Goal: Information Seeking & Learning: Learn about a topic

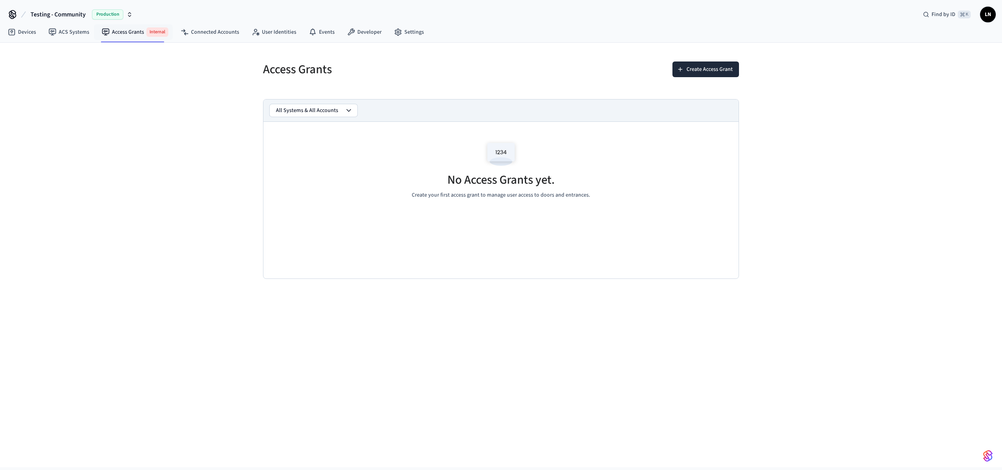
click at [832, 182] on div "Access Grants Create Access Grant All Systems & All Accounts No Access Grants y…" at bounding box center [501, 255] width 1002 height 424
click at [74, 38] on link "ACS Systems" at bounding box center [68, 32] width 53 height 14
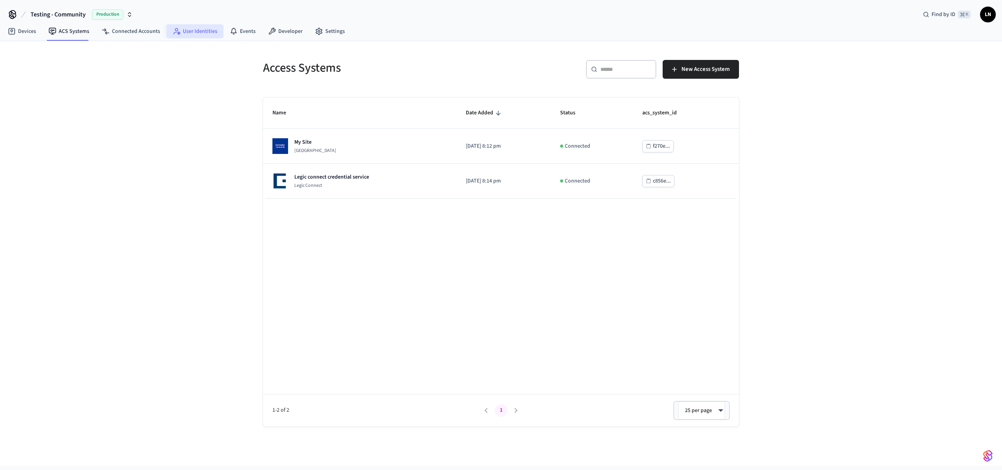
click at [166, 28] on link "User Identities" at bounding box center [194, 31] width 57 height 14
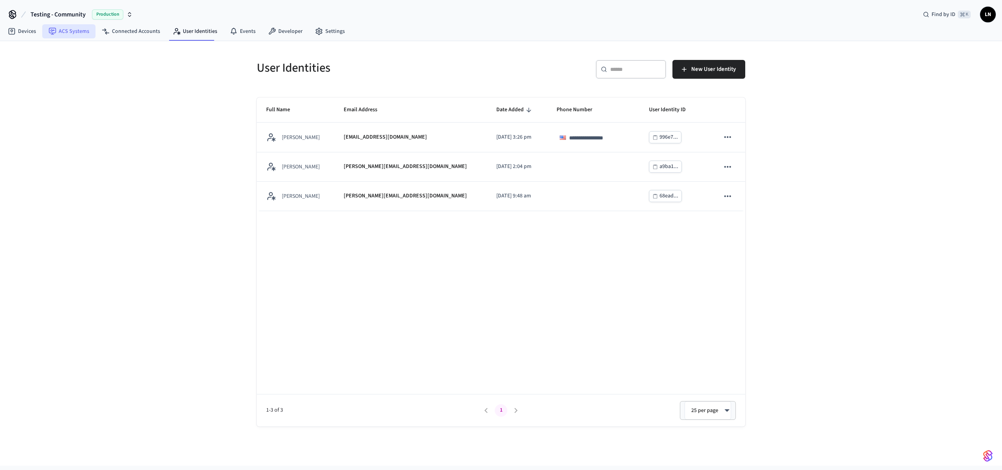
click at [56, 29] on link "ACS Systems" at bounding box center [68, 31] width 53 height 14
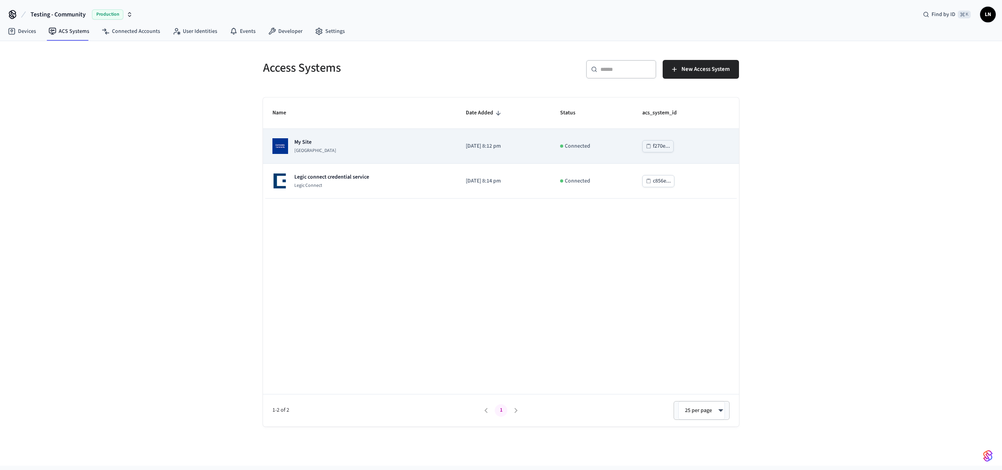
click at [426, 153] on div "My Site Dormakaba Community Site" at bounding box center [359, 146] width 175 height 16
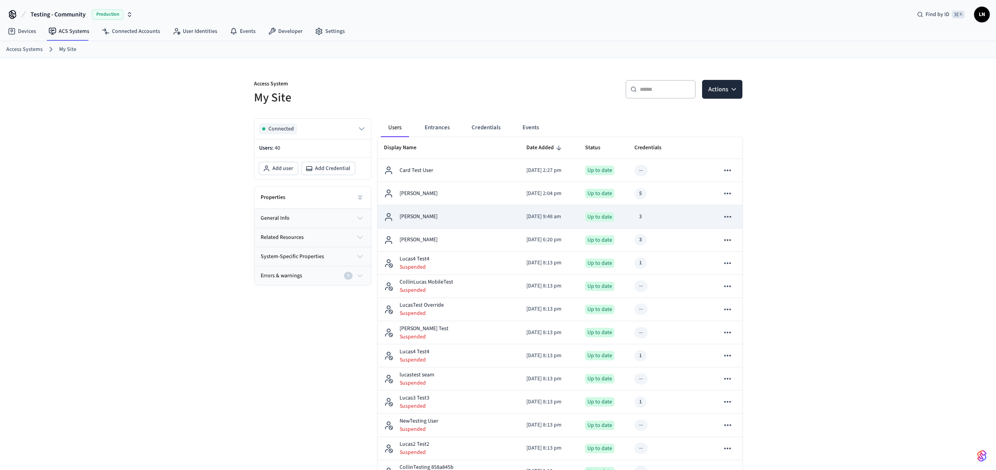
click at [479, 220] on div "Lucas Neiva" at bounding box center [449, 216] width 130 height 9
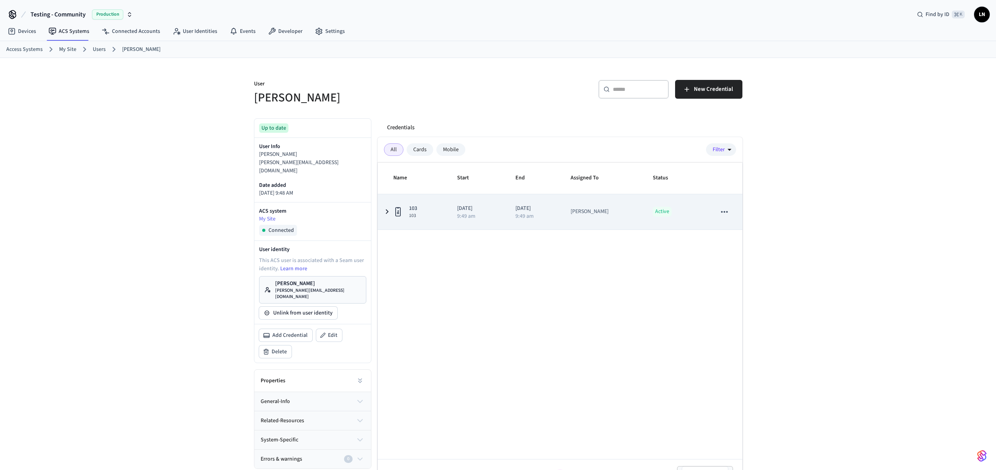
click at [442, 208] on td "103 103" at bounding box center [413, 211] width 70 height 35
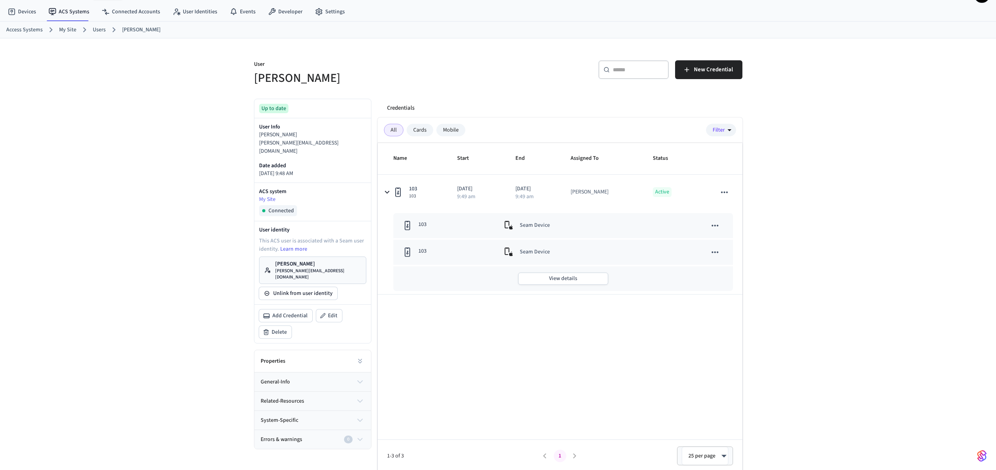
scroll to position [22, 0]
click at [453, 127] on div "Mobile" at bounding box center [450, 128] width 29 height 13
click at [394, 130] on div "All" at bounding box center [394, 128] width 20 height 13
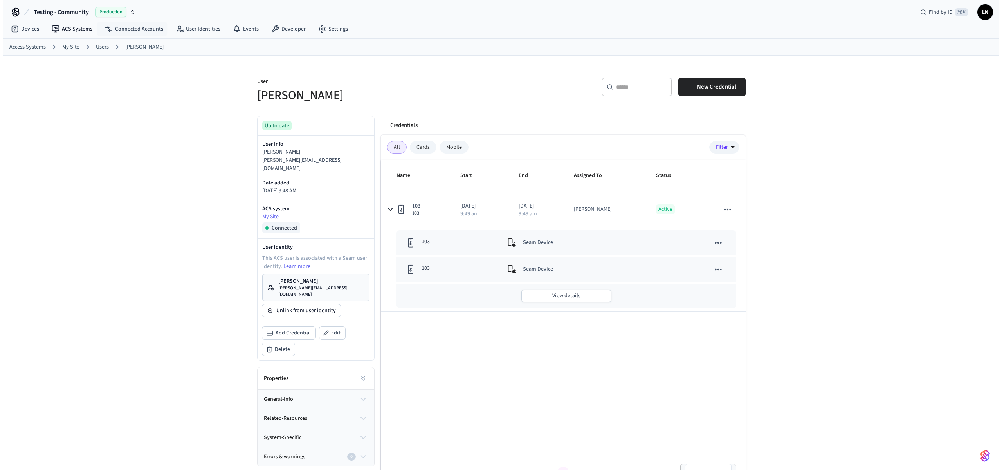
scroll to position [0, 0]
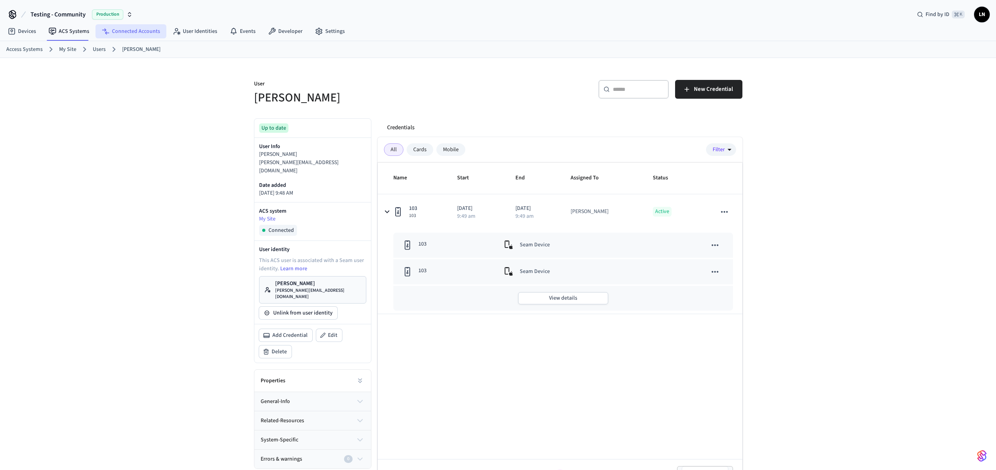
click at [135, 36] on link "Connected Accounts" at bounding box center [131, 31] width 71 height 14
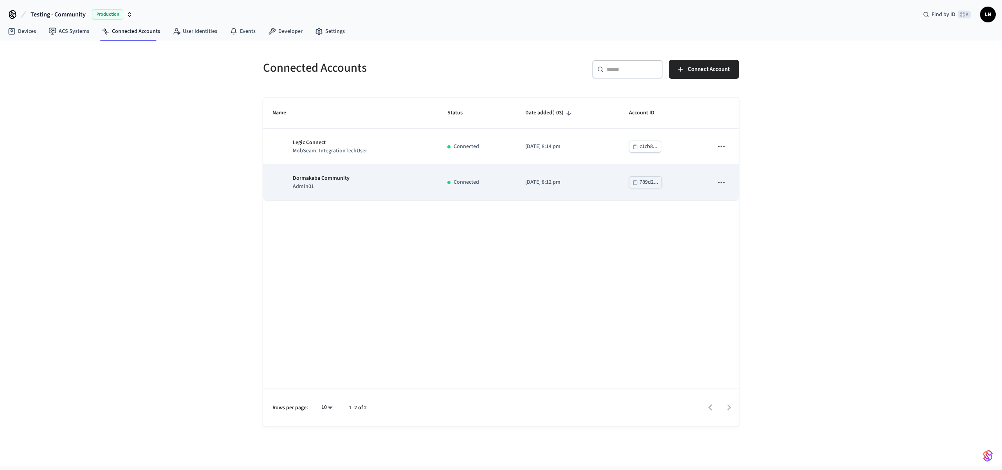
click at [388, 182] on div "Dormakaba Community Admin01" at bounding box center [350, 182] width 156 height 16
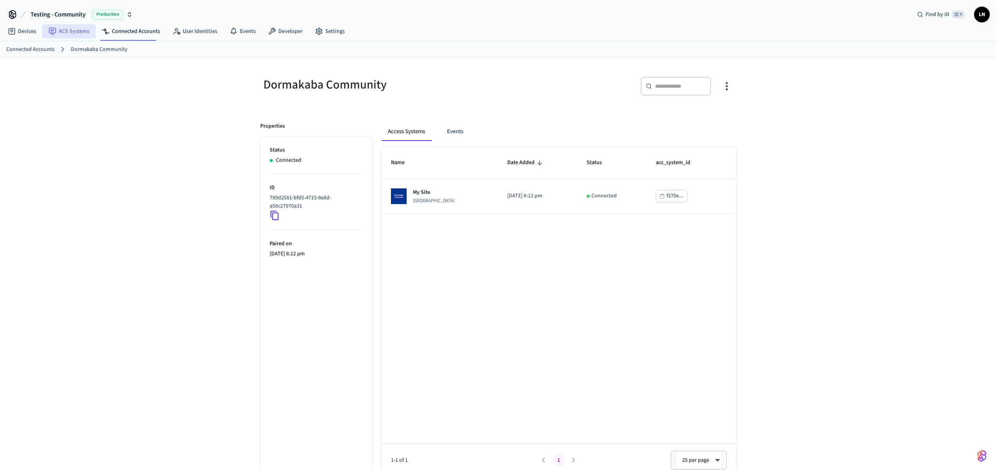
click at [85, 36] on link "ACS Systems" at bounding box center [68, 31] width 53 height 14
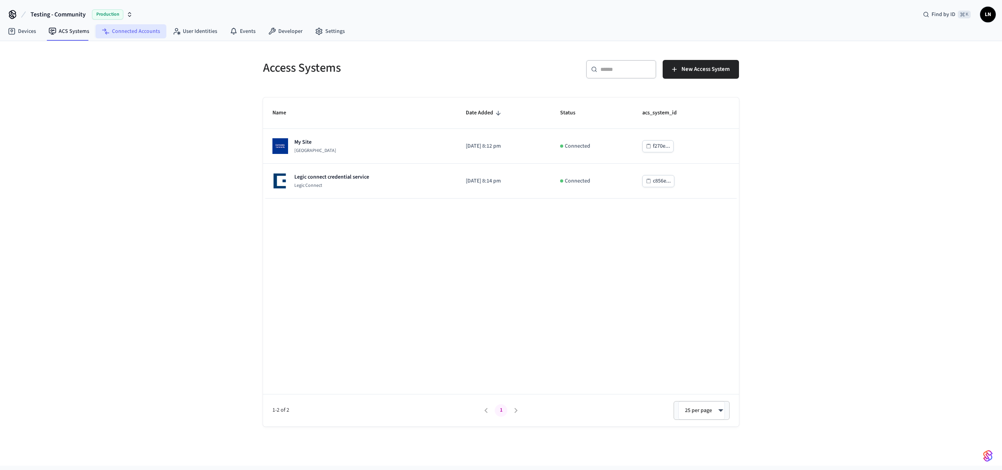
click at [120, 29] on link "Connected Accounts" at bounding box center [131, 31] width 71 height 14
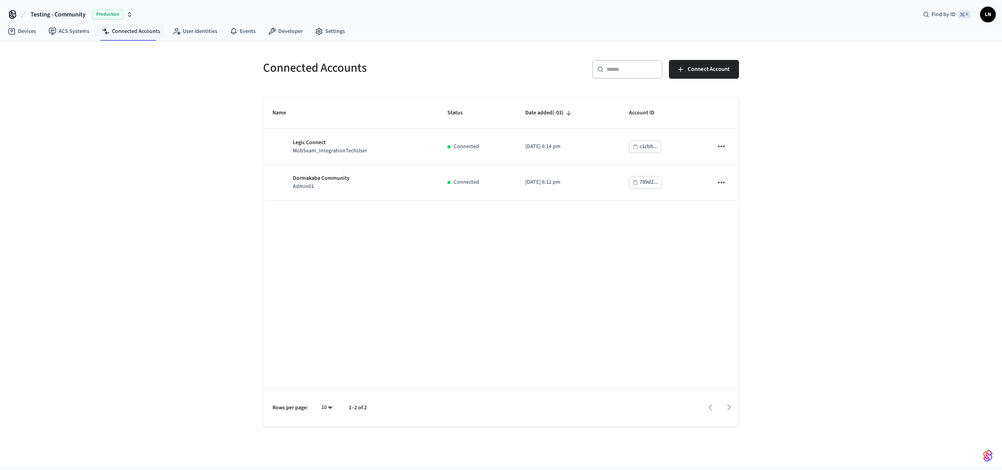
click at [849, 59] on div "Connected Accounts ​ ​ Connect Account Name Status Date added (-03) Account ID …" at bounding box center [501, 253] width 1002 height 424
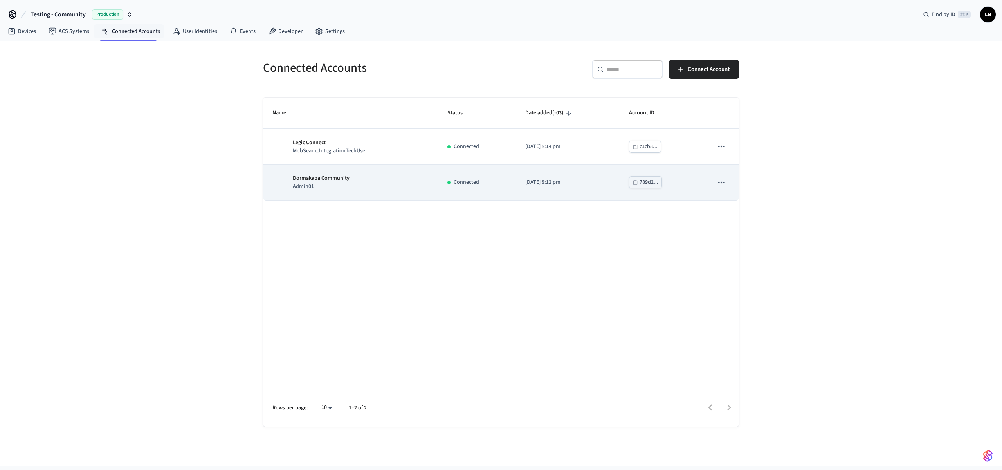
click at [380, 175] on div "Dormakaba Community Admin01" at bounding box center [350, 182] width 156 height 16
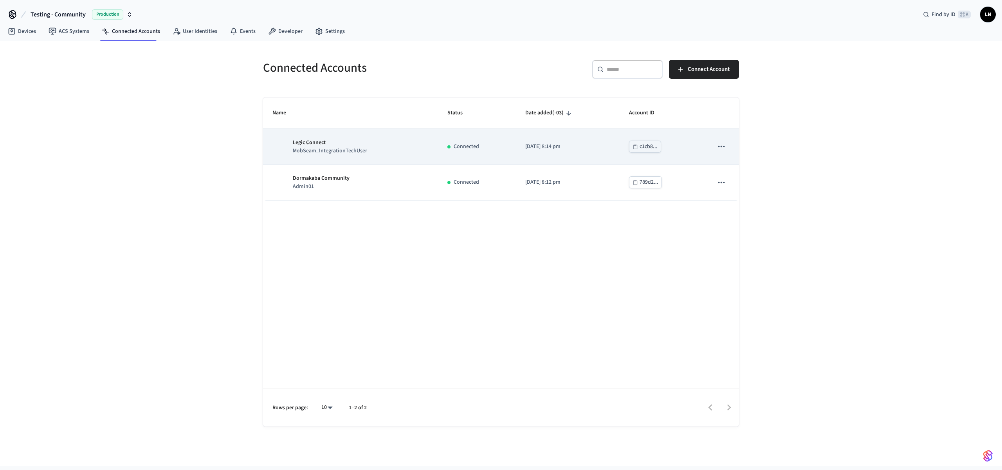
click at [321, 153] on p "MobSeam_IntegrationTechUser" at bounding box center [330, 151] width 74 height 8
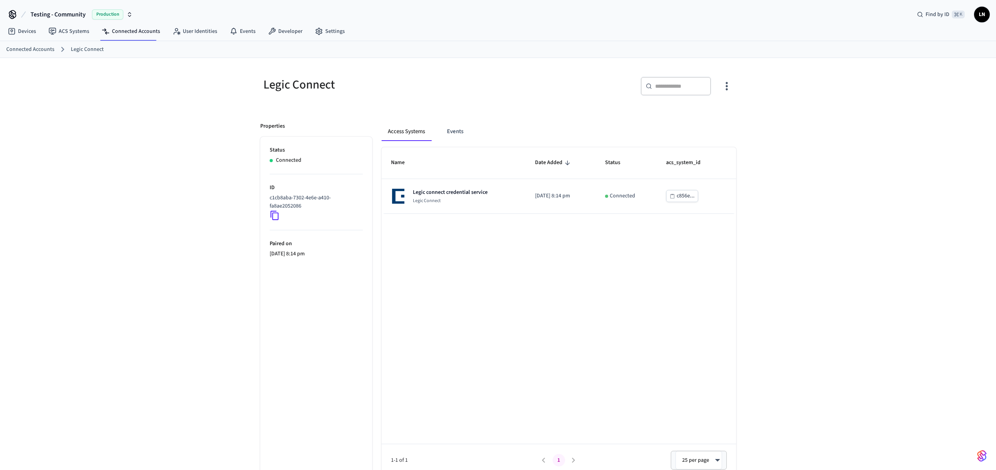
click at [273, 214] on icon at bounding box center [274, 215] width 8 height 9
click at [202, 33] on link "User Identities" at bounding box center [194, 31] width 57 height 14
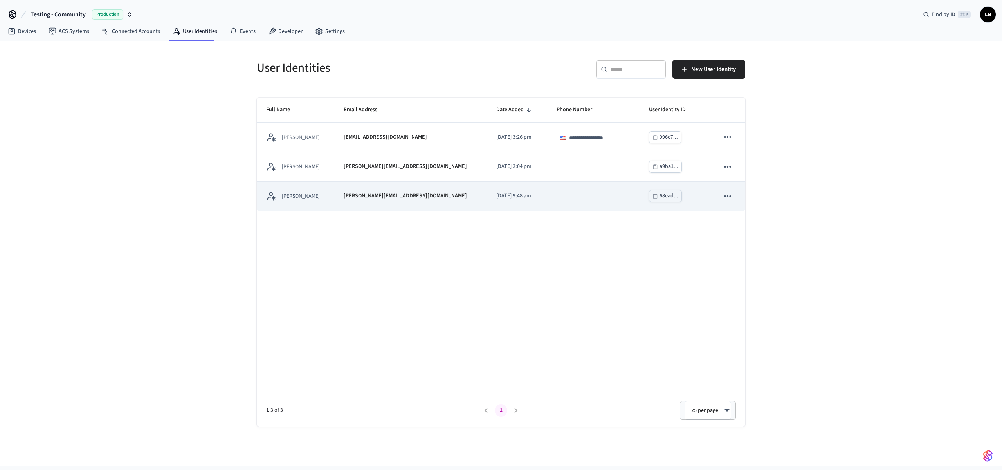
click at [325, 200] on div "[PERSON_NAME]" at bounding box center [295, 196] width 59 height 10
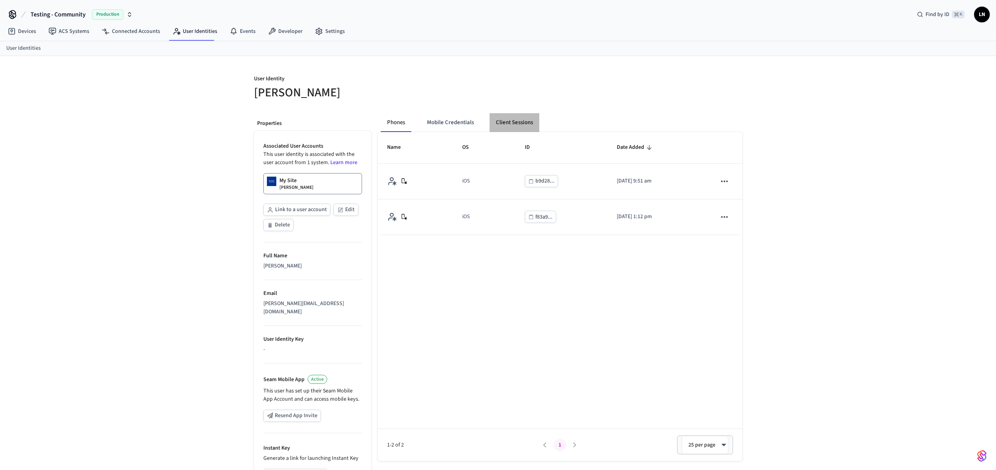
click at [523, 124] on button "Client Sessions" at bounding box center [515, 122] width 50 height 19
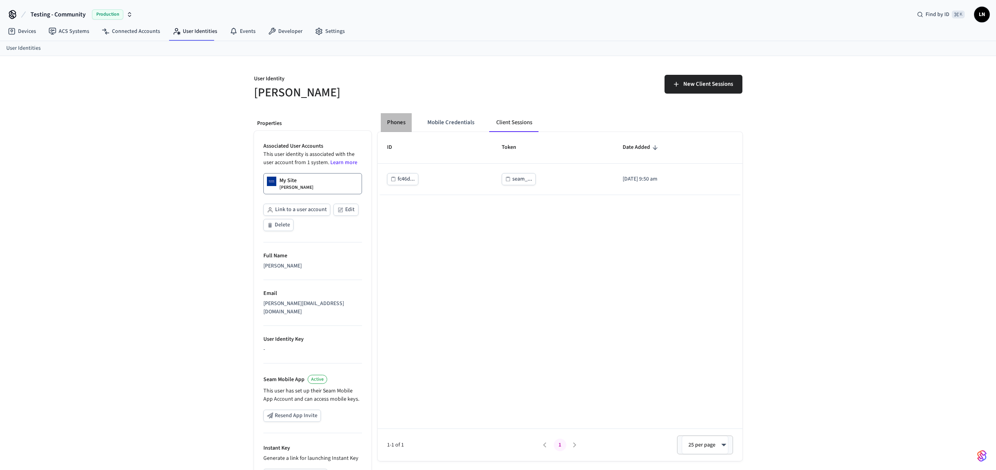
click at [402, 123] on button "Phones" at bounding box center [396, 122] width 31 height 19
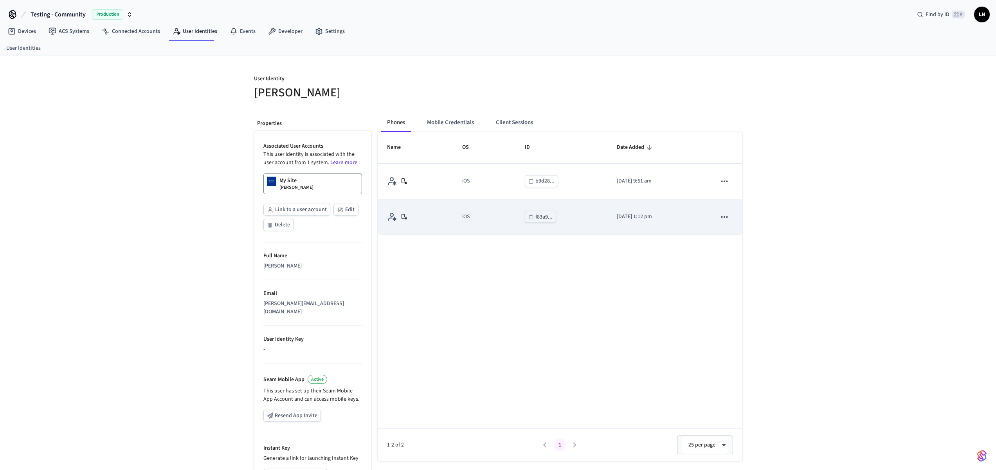
click at [534, 222] on button "f83a9..." at bounding box center [540, 217] width 31 height 12
click at [535, 215] on div "f83a9..." at bounding box center [543, 217] width 17 height 10
click at [719, 219] on icon "sticky table" at bounding box center [724, 217] width 10 height 10
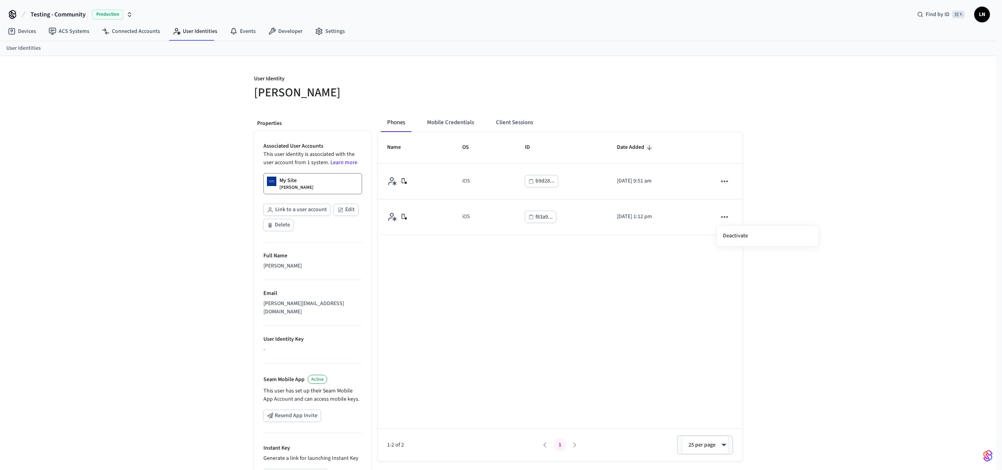
click at [619, 215] on div at bounding box center [501, 235] width 1002 height 470
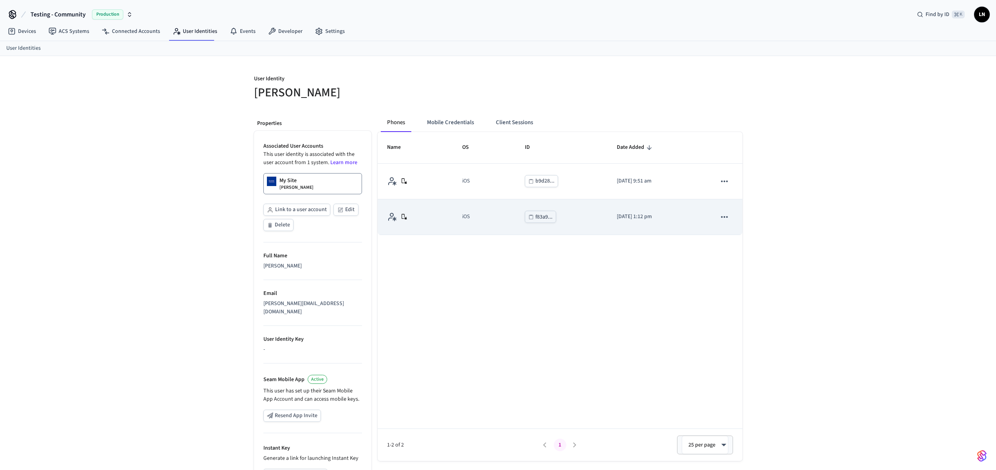
click at [620, 214] on p "2025/09/16 at 1:12 pm" at bounding box center [657, 217] width 81 height 8
click at [525, 213] on button "f83a9..." at bounding box center [540, 217] width 31 height 12
click at [454, 209] on td "iOS" at bounding box center [484, 217] width 63 height 36
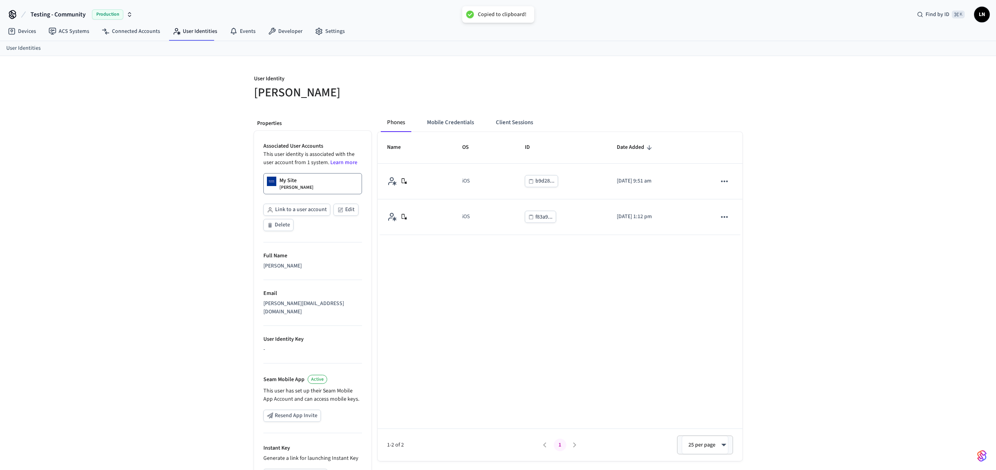
drag, startPoint x: 433, startPoint y: 107, endPoint x: 434, endPoint y: 111, distance: 4.1
click at [434, 108] on div "Phones Mobile Credentials Client Sessions Name OS ID Date Added iOS b9d28... 20…" at bounding box center [556, 324] width 371 height 434
click at [436, 119] on button "Mobile Credentials" at bounding box center [450, 122] width 59 height 19
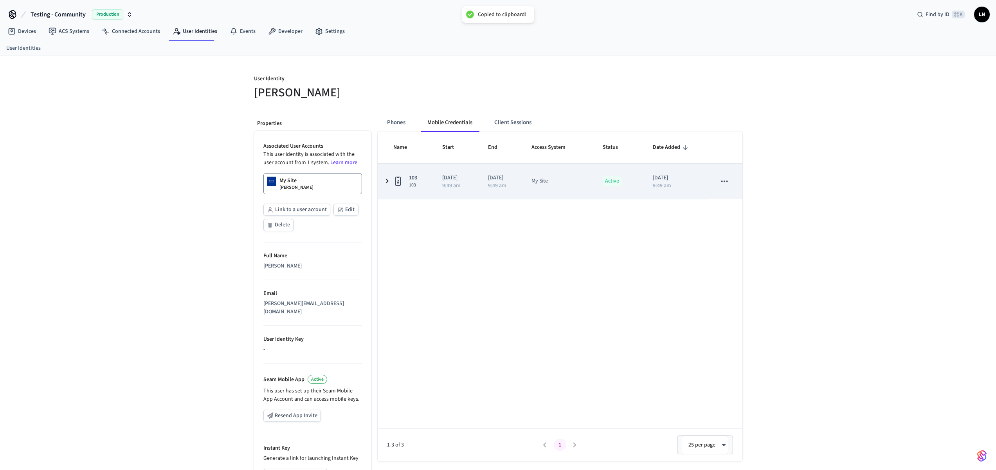
click at [505, 190] on td "2025/09/19 9:49 am" at bounding box center [500, 181] width 43 height 35
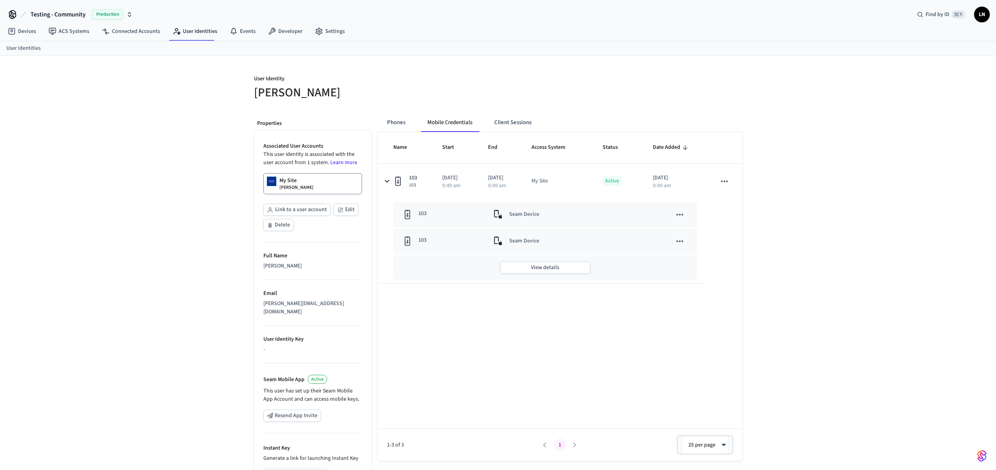
click at [669, 241] on td "sticky table" at bounding box center [660, 241] width 76 height 25
click at [673, 240] on button "sticky table" at bounding box center [680, 241] width 16 height 16
click at [726, 261] on li "View Details" at bounding box center [723, 260] width 102 height 21
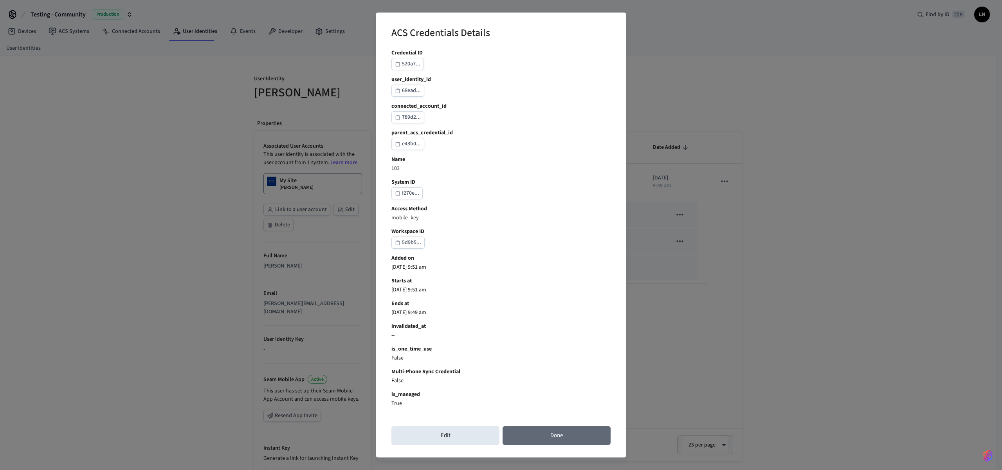
click at [531, 435] on button "Done" at bounding box center [557, 435] width 108 height 19
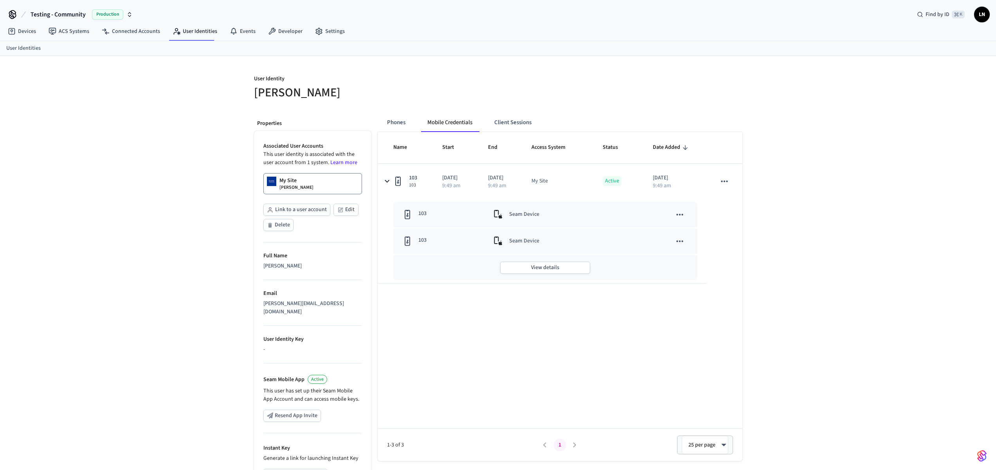
click at [742, 183] on div "User Identity Lucas Neiva Properties Associated User Accounts This user identit…" at bounding box center [498, 298] width 501 height 485
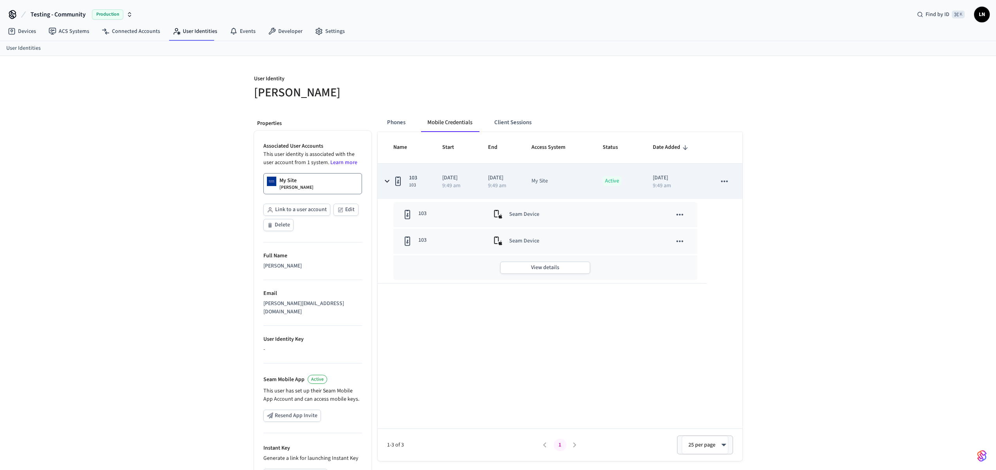
click at [667, 178] on p "[DATE]" at bounding box center [675, 178] width 45 height 8
click at [547, 179] on div "My Site" at bounding box center [540, 181] width 16 height 8
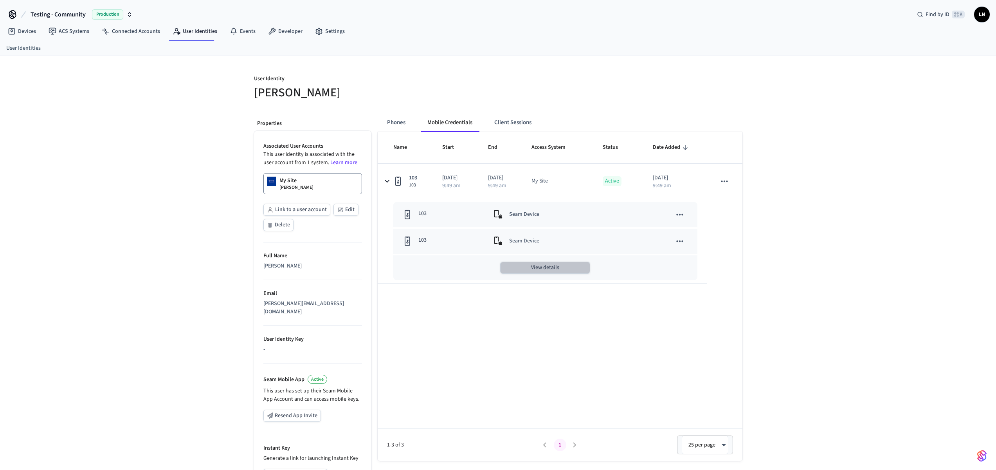
click at [512, 268] on button "View details" at bounding box center [545, 267] width 90 height 12
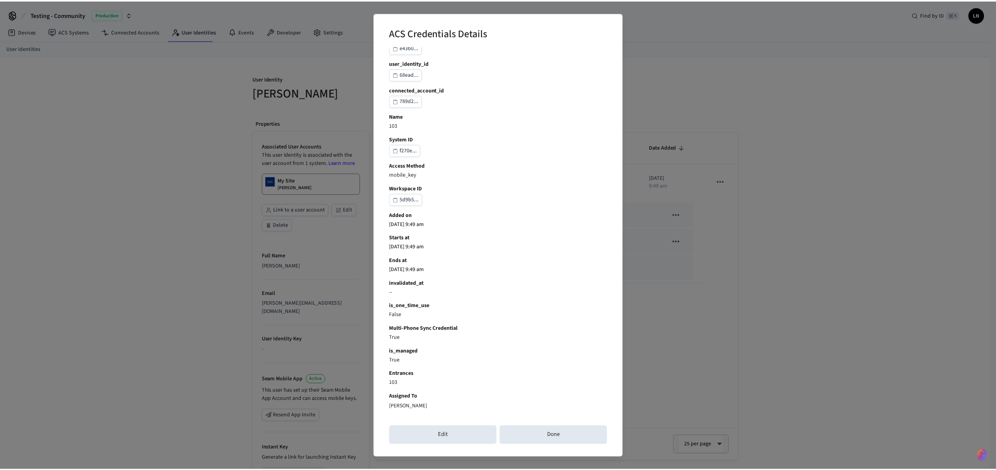
scroll to position [17, 0]
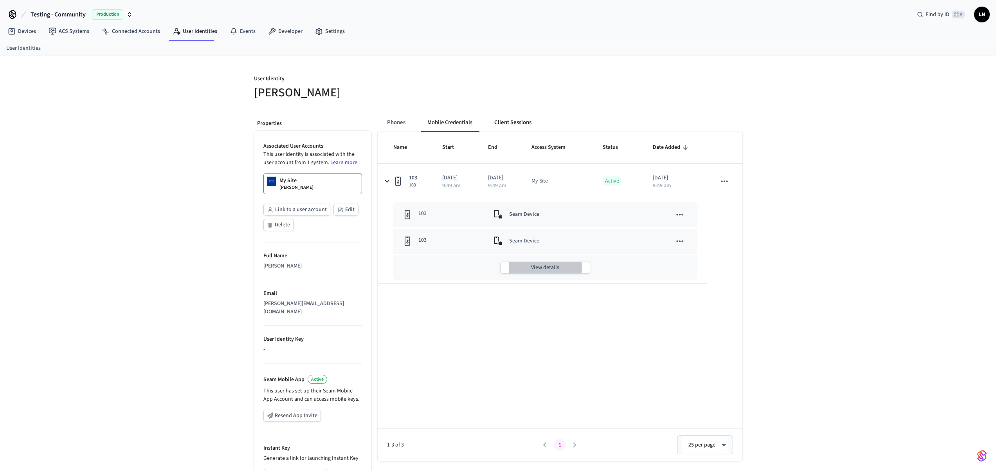
click at [530, 128] on button "Client Sessions" at bounding box center [513, 122] width 50 height 19
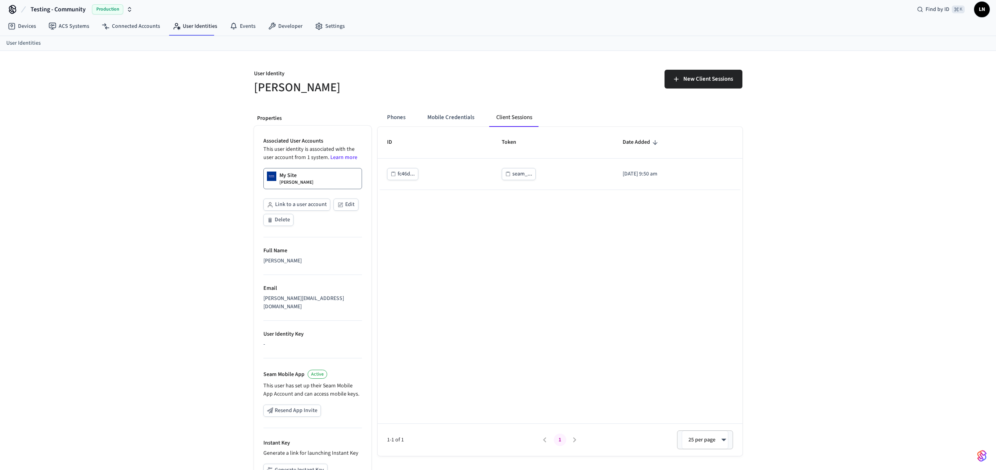
scroll to position [0, 0]
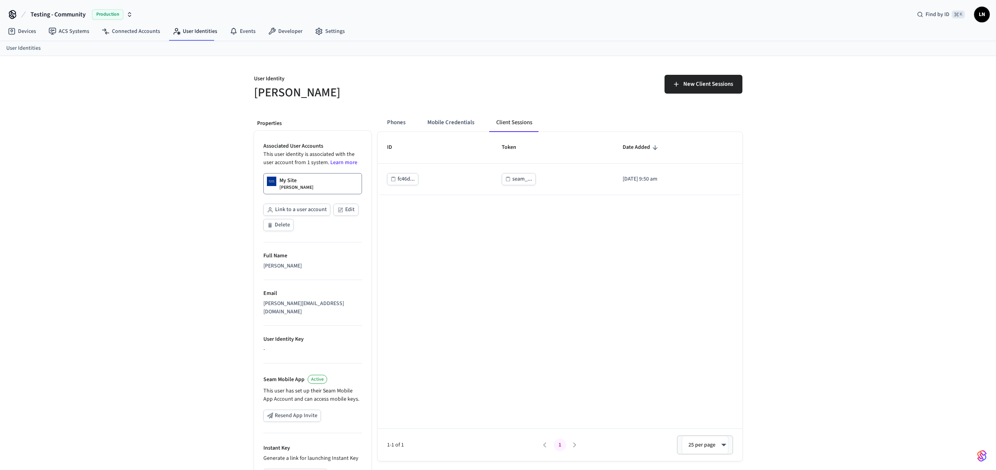
click at [414, 118] on div "Phones Mobile Credentials Client Sessions" at bounding box center [464, 122] width 167 height 19
click at [409, 124] on button "Phones" at bounding box center [396, 122] width 31 height 19
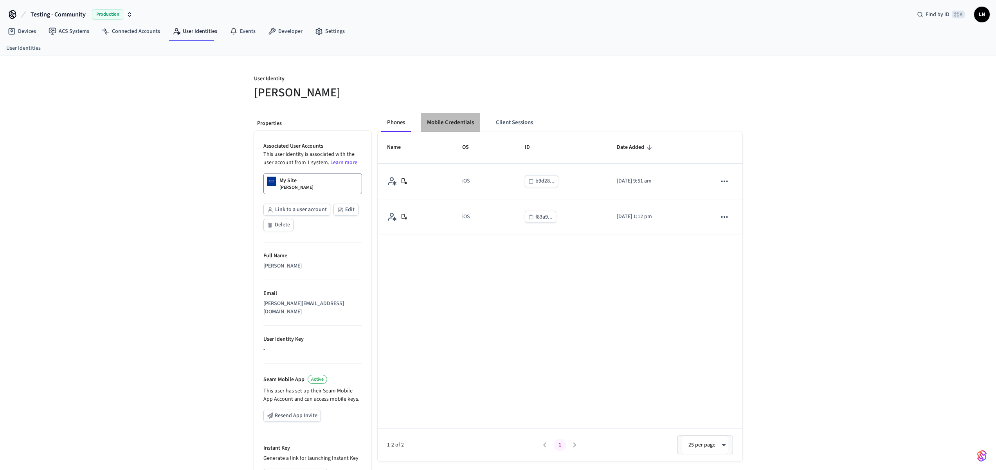
click at [444, 126] on button "Mobile Credentials" at bounding box center [450, 122] width 59 height 19
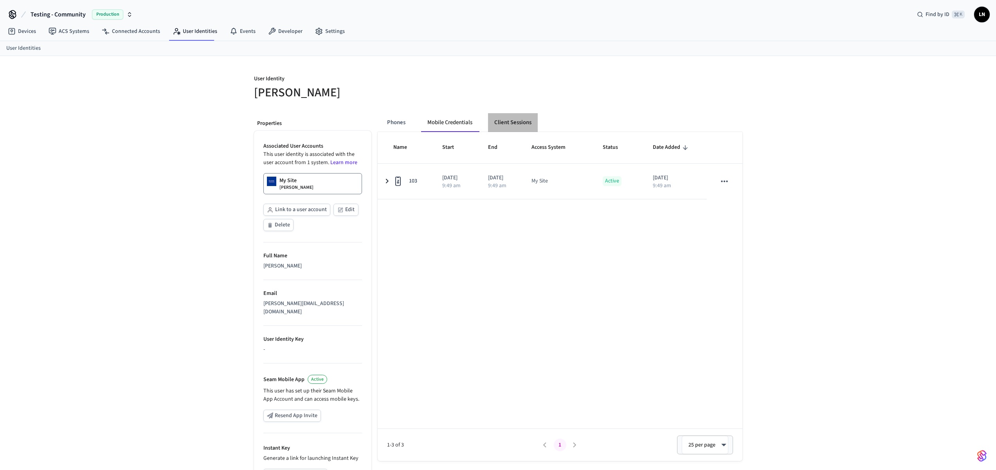
click at [510, 127] on button "Client Sessions" at bounding box center [513, 122] width 50 height 19
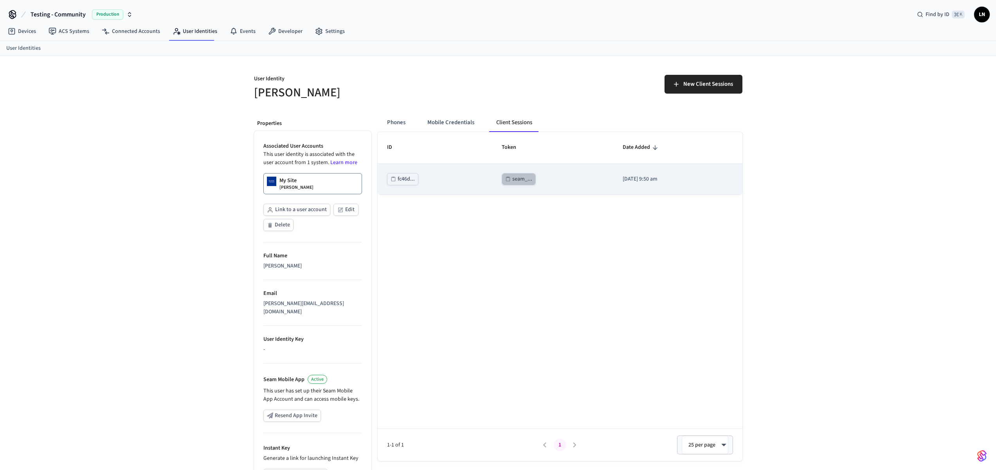
click at [512, 180] on div "seam_..." at bounding box center [522, 179] width 20 height 10
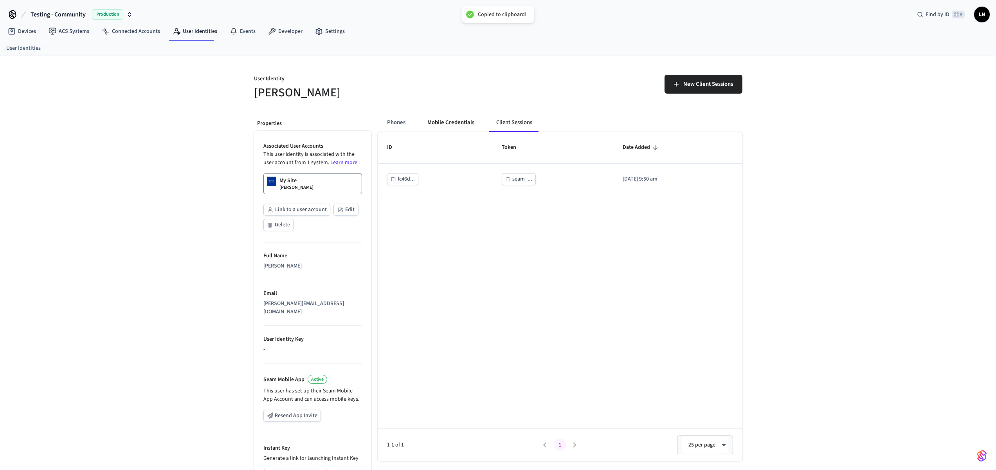
click at [440, 117] on button "Mobile Credentials" at bounding box center [450, 122] width 59 height 19
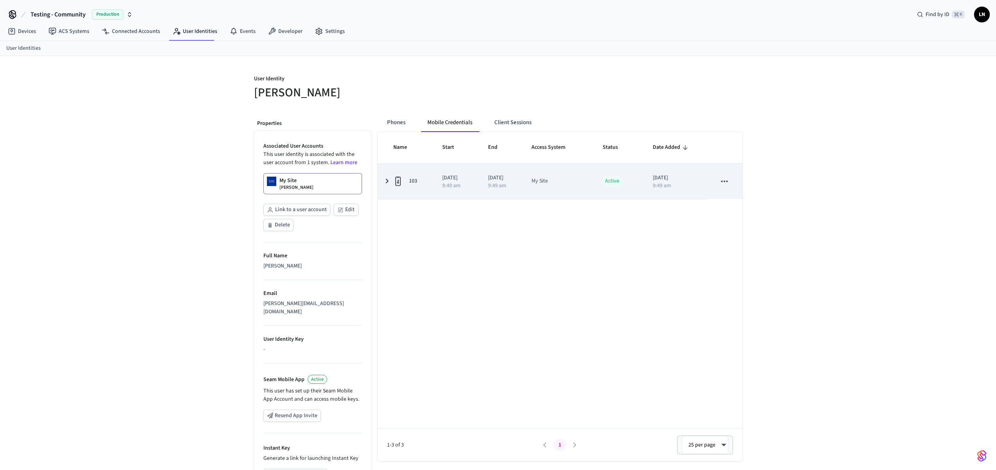
click at [378, 170] on td "103" at bounding box center [405, 181] width 55 height 35
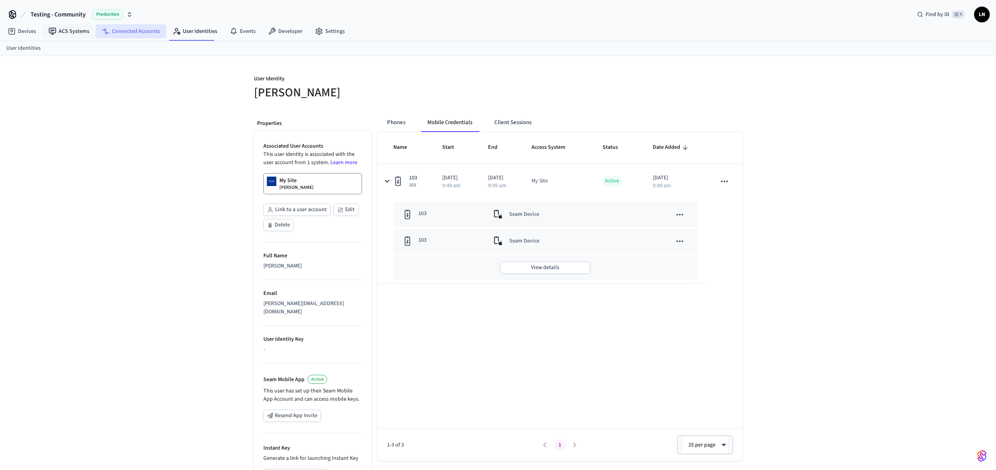
click at [96, 32] on link "Connected Accounts" at bounding box center [131, 31] width 71 height 14
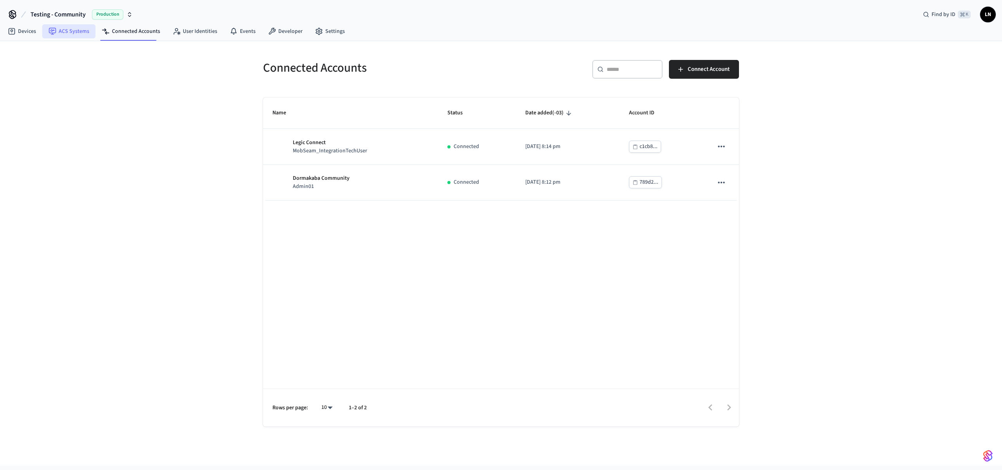
click at [80, 35] on link "ACS Systems" at bounding box center [68, 31] width 53 height 14
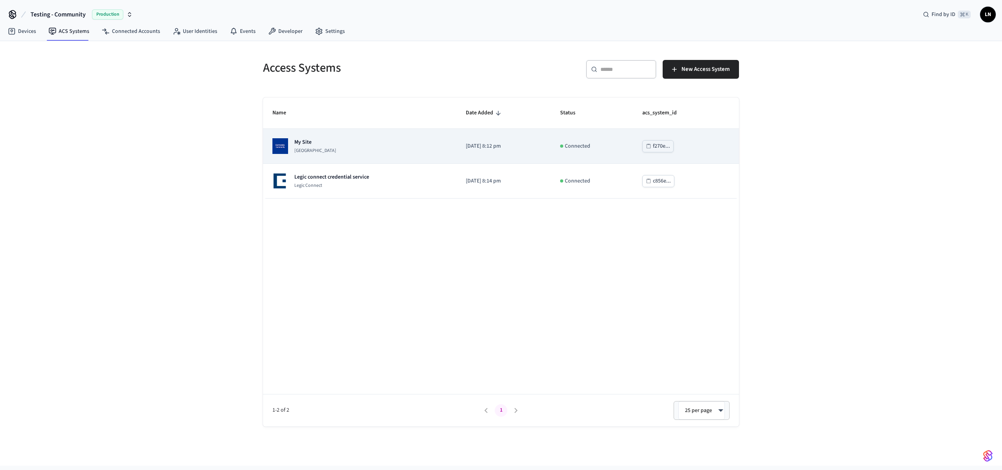
click at [352, 145] on div "My Site Dormakaba Community Site" at bounding box center [359, 146] width 175 height 16
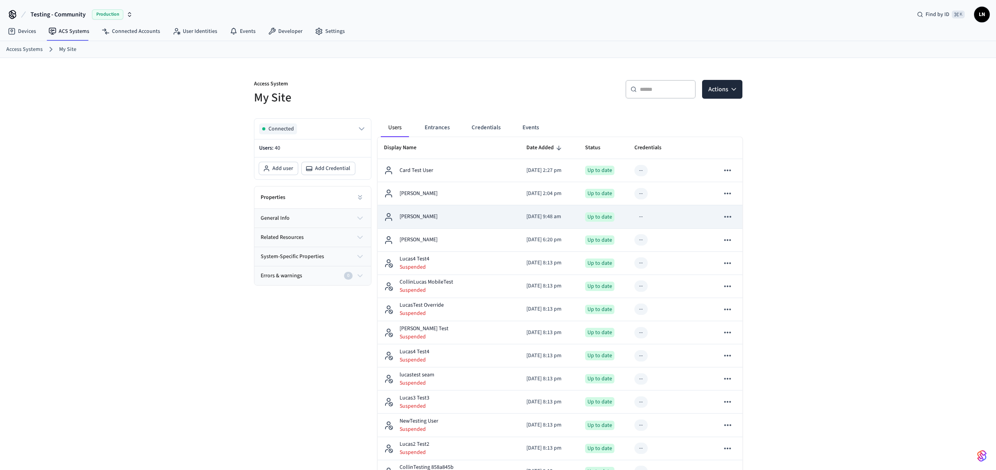
click at [480, 216] on div "[PERSON_NAME]" at bounding box center [449, 216] width 130 height 9
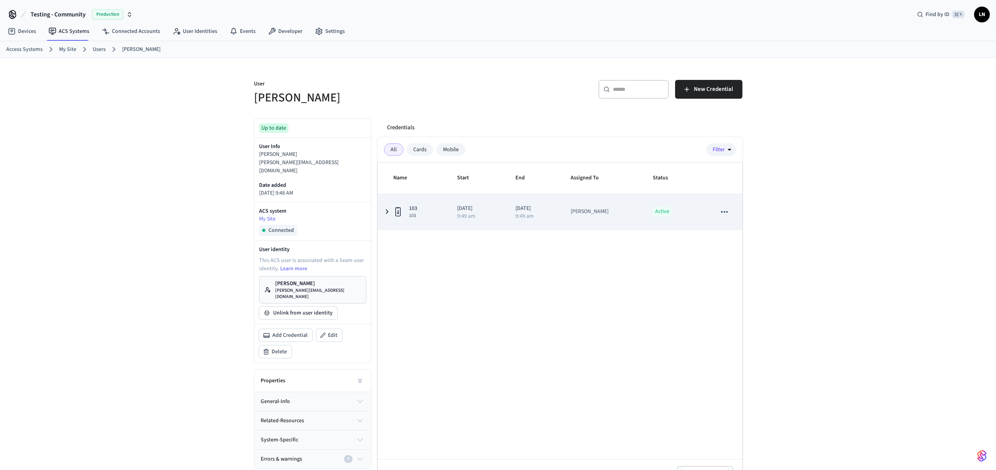
click at [389, 209] on icon "sticky table" at bounding box center [386, 212] width 9 height 10
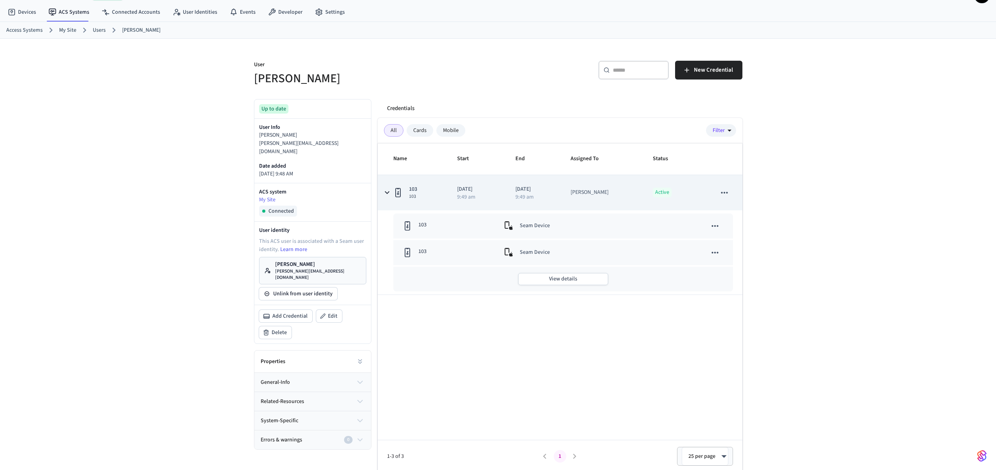
scroll to position [22, 0]
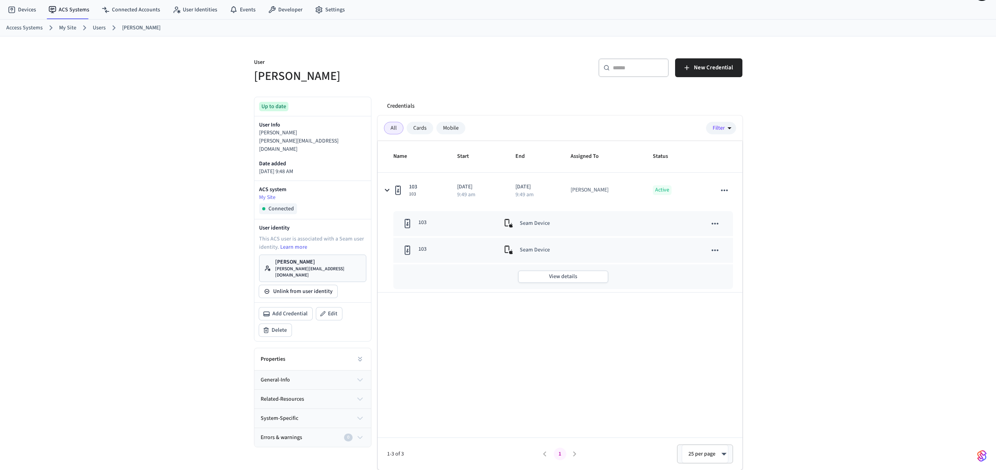
click at [449, 128] on div "Mobile" at bounding box center [450, 128] width 29 height 13
click at [410, 127] on div "Cards" at bounding box center [420, 128] width 27 height 13
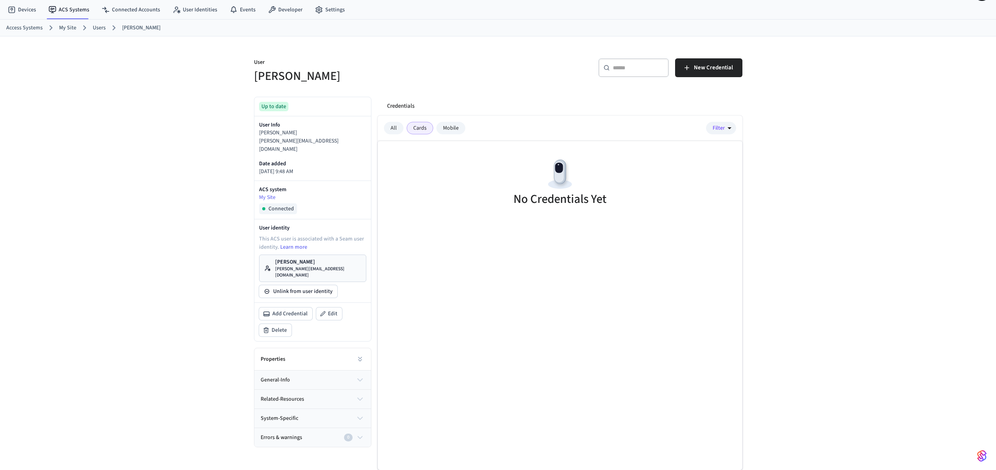
click at [398, 128] on div "All" at bounding box center [394, 128] width 20 height 13
click at [459, 130] on div "Mobile" at bounding box center [450, 128] width 29 height 13
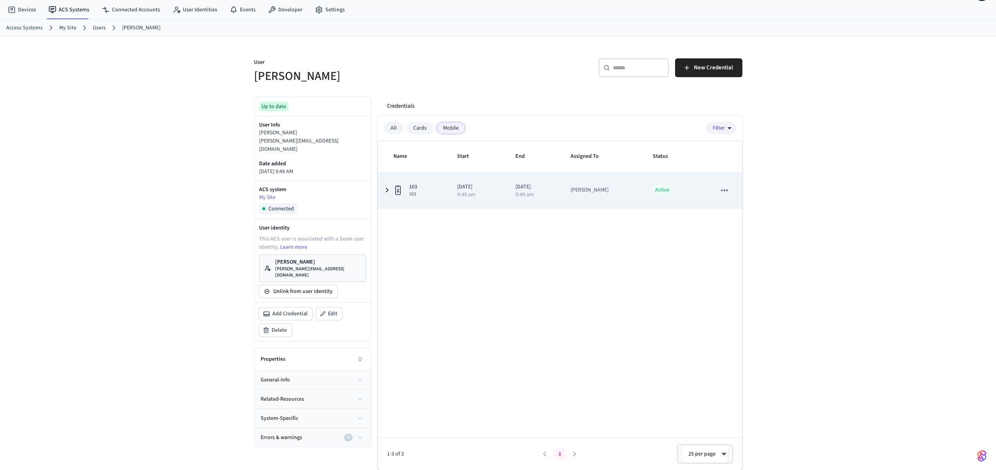
click at [415, 185] on span "103" at bounding box center [413, 187] width 8 height 8
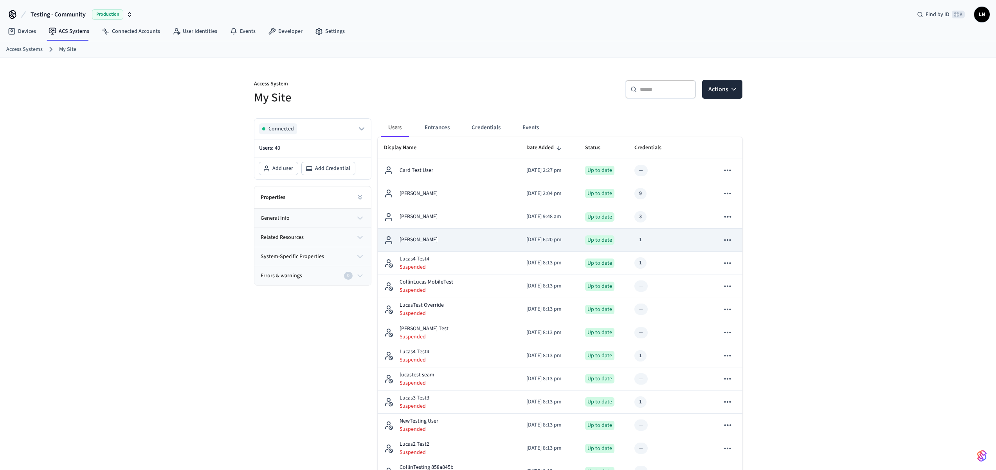
click at [421, 234] on td "[PERSON_NAME]" at bounding box center [449, 240] width 142 height 23
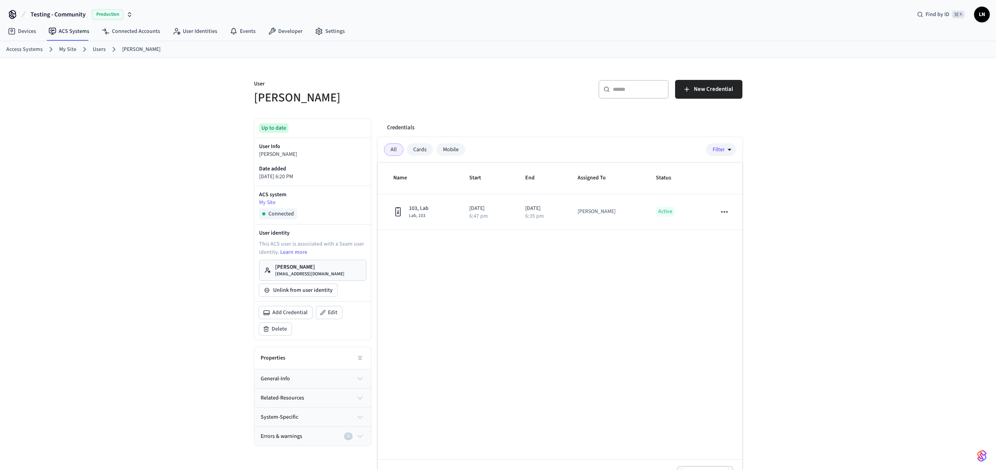
click at [442, 152] on div "Mobile" at bounding box center [450, 149] width 29 height 13
click at [407, 151] on div "Cards" at bounding box center [420, 149] width 27 height 13
click at [443, 150] on div "Mobile" at bounding box center [450, 149] width 29 height 13
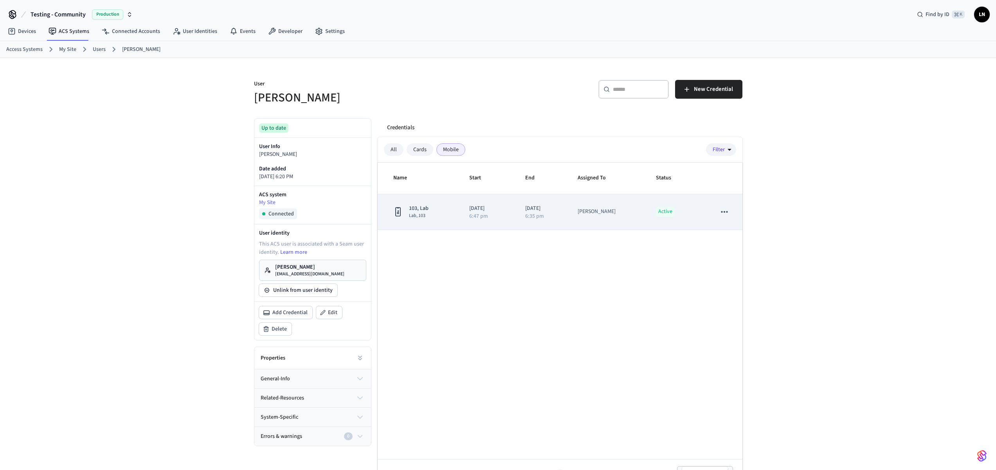
click at [428, 220] on td "103, Lab Lab, 103" at bounding box center [419, 212] width 83 height 36
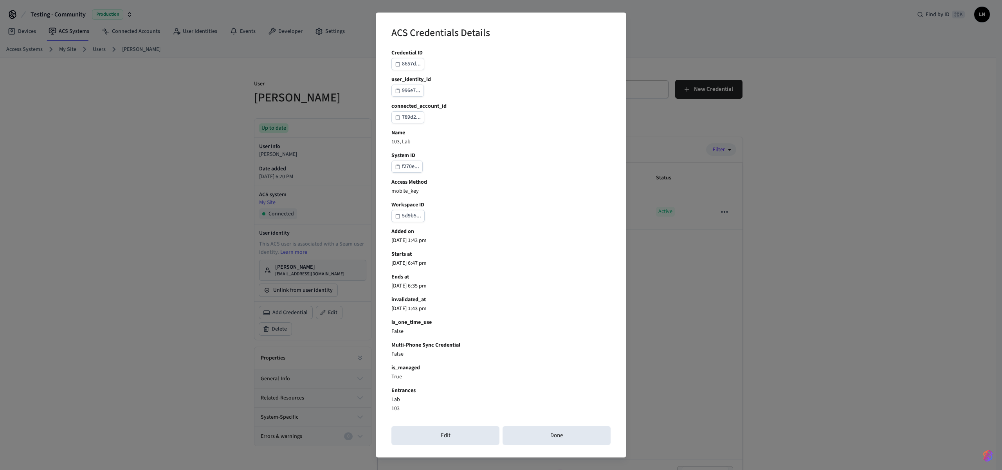
drag, startPoint x: 461, startPoint y: 434, endPoint x: 504, endPoint y: 421, distance: 44.8
click at [503, 422] on div "ACS Credentials Details Credential ID 8657d... user_identity_id 996e7... connec…" at bounding box center [501, 235] width 250 height 445
click at [519, 426] on button "Done" at bounding box center [557, 435] width 108 height 19
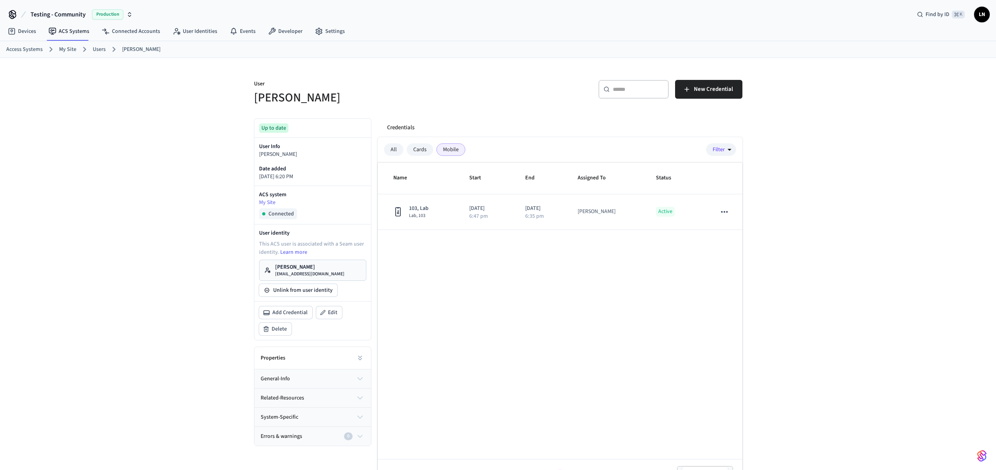
click at [305, 271] on p "[EMAIL_ADDRESS][DOMAIN_NAME]" at bounding box center [309, 274] width 69 height 6
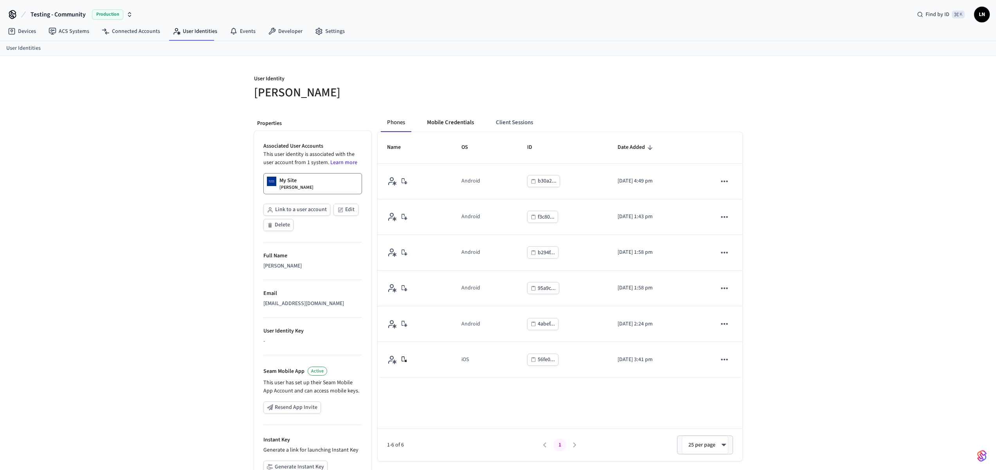
click at [443, 122] on button "Mobile Credentials" at bounding box center [450, 122] width 59 height 19
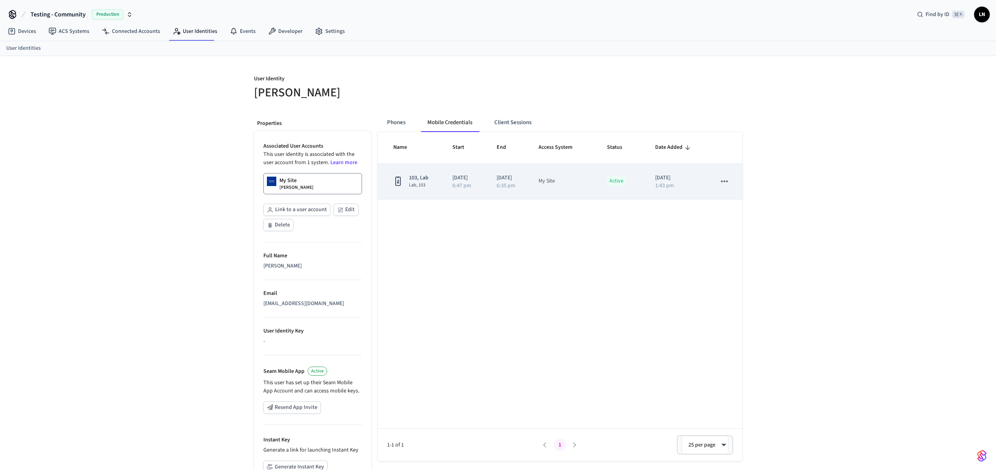
click at [479, 180] on td "2025/09/15 6:47 pm" at bounding box center [465, 182] width 44 height 36
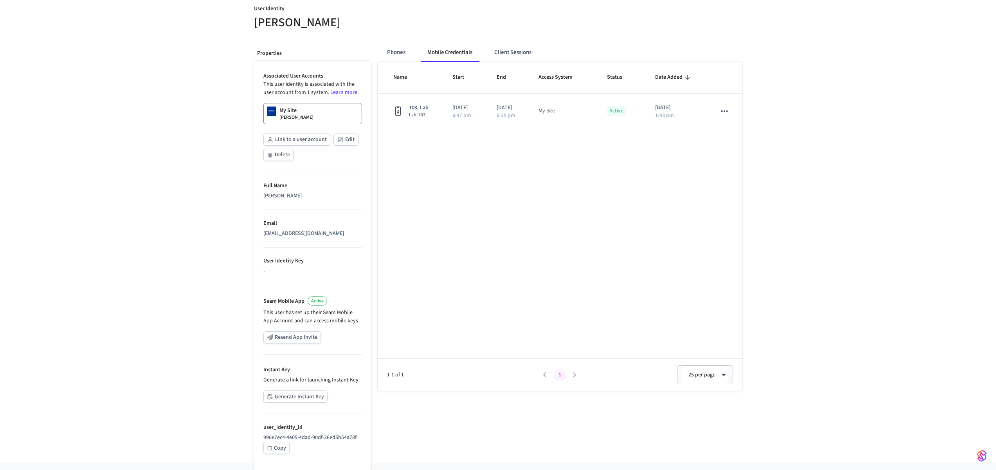
scroll to position [81, 0]
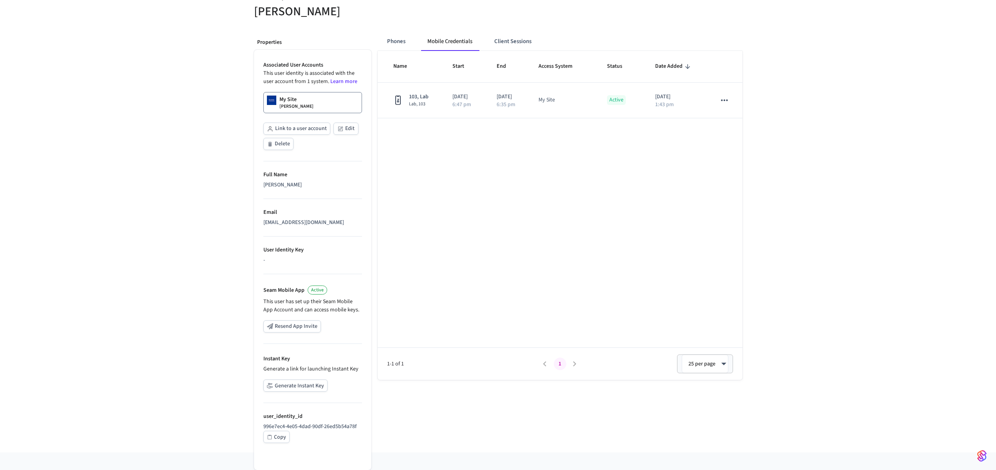
click at [289, 432] on button "Copy" at bounding box center [276, 437] width 26 height 12
click at [284, 438] on div "Copy" at bounding box center [280, 437] width 12 height 10
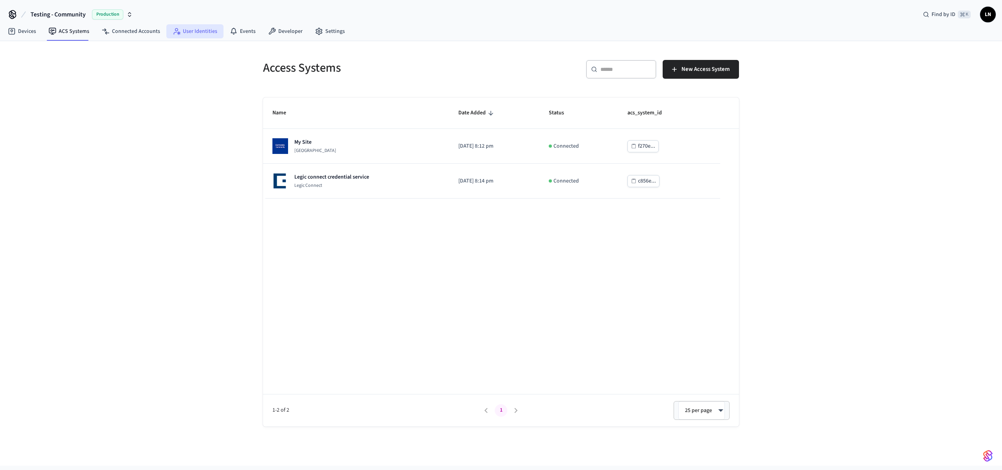
click at [208, 34] on link "User Identities" at bounding box center [194, 31] width 57 height 14
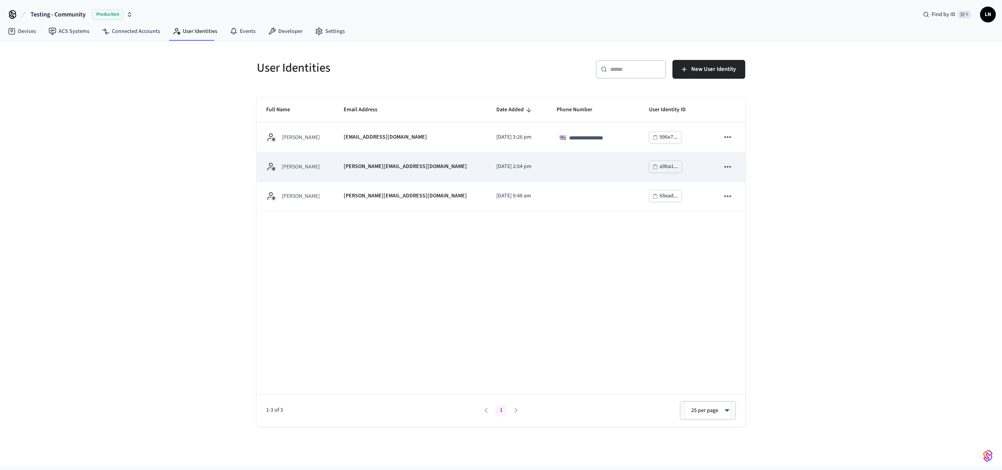
click at [334, 160] on td "[PERSON_NAME]" at bounding box center [295, 166] width 77 height 29
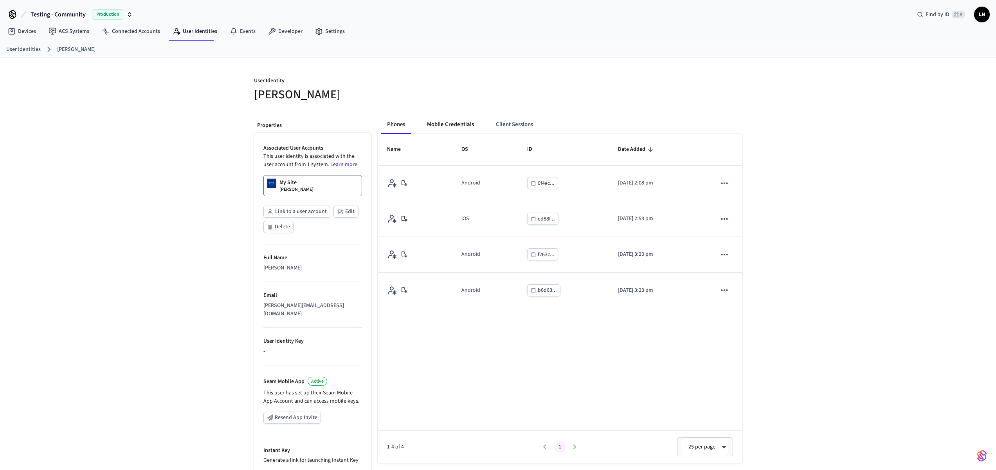
click at [451, 117] on button "Mobile Credentials" at bounding box center [450, 124] width 59 height 19
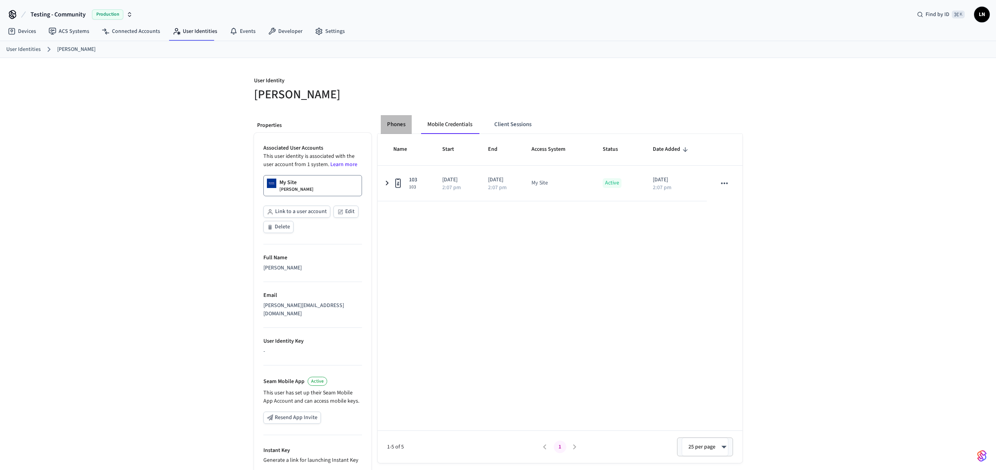
click at [403, 130] on button "Phones" at bounding box center [396, 124] width 31 height 19
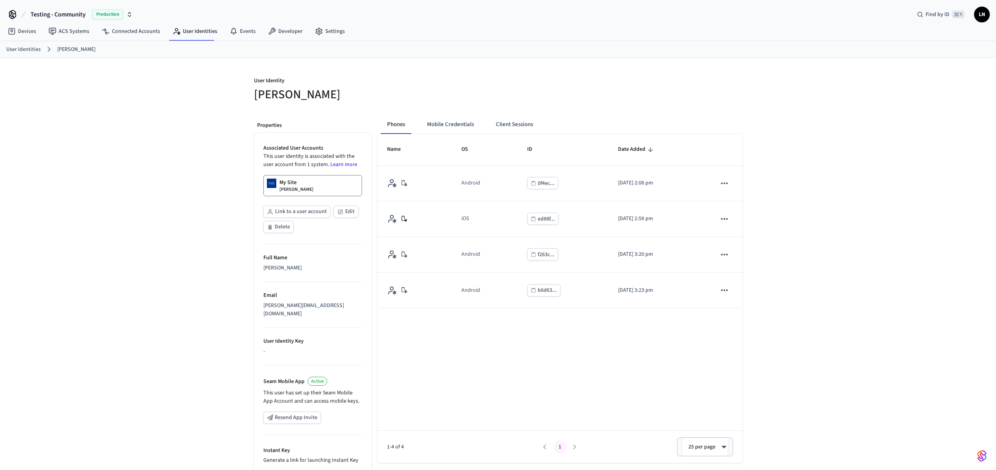
click at [504, 130] on button "Client Sessions" at bounding box center [515, 124] width 50 height 19
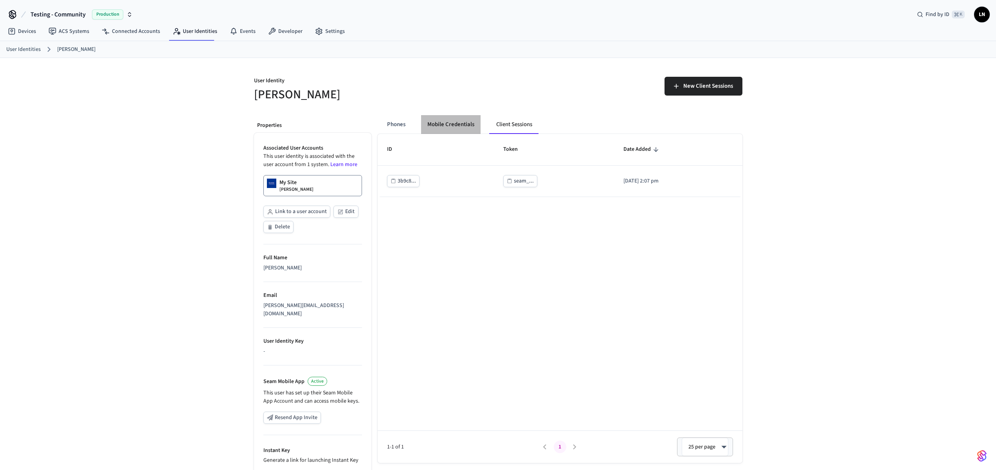
click at [452, 131] on button "Mobile Credentials" at bounding box center [450, 124] width 59 height 19
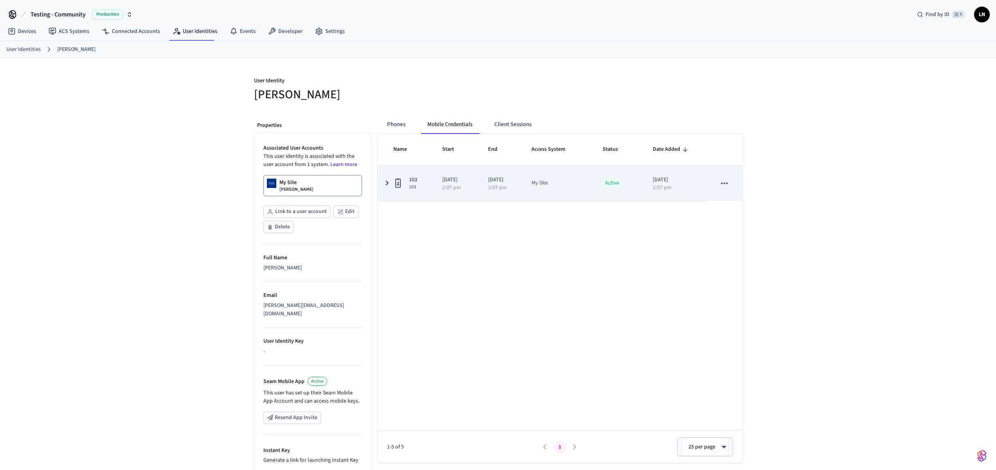
click at [393, 189] on div "sticky table" at bounding box center [399, 183] width 13 height 13
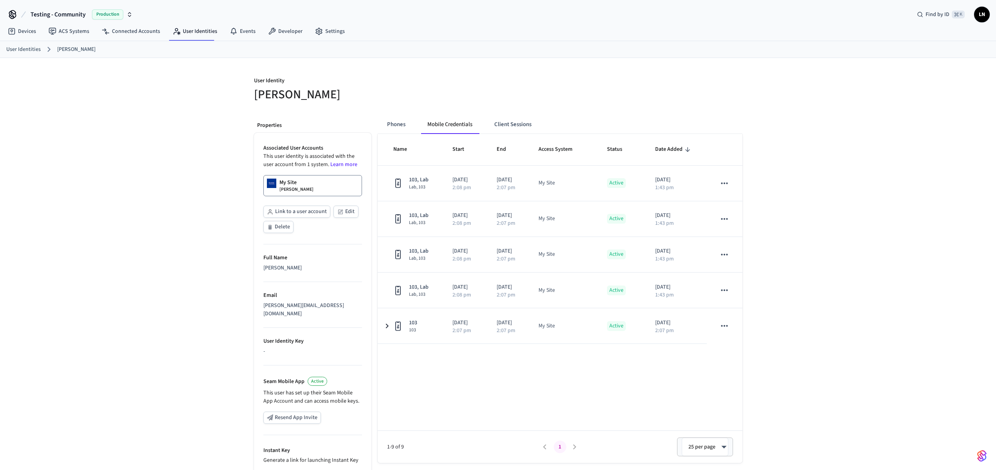
click at [896, 287] on div "User Identity [PERSON_NAME] Properties Associated User Accounts This user ident…" at bounding box center [498, 300] width 996 height 485
click at [393, 119] on button "Phones" at bounding box center [396, 124] width 31 height 19
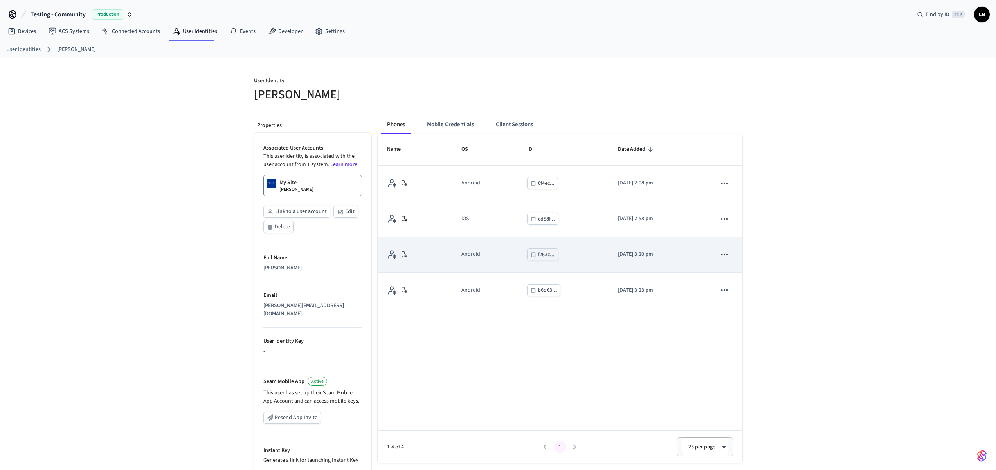
click at [728, 241] on td "sticky table" at bounding box center [724, 255] width 35 height 36
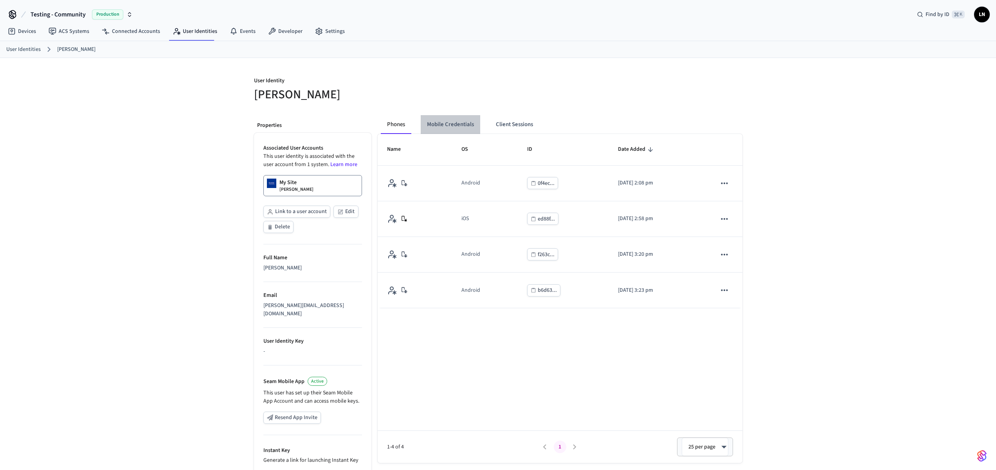
drag, startPoint x: 463, startPoint y: 123, endPoint x: 456, endPoint y: 133, distance: 12.7
click at [459, 125] on button "Mobile Credentials" at bounding box center [450, 124] width 59 height 19
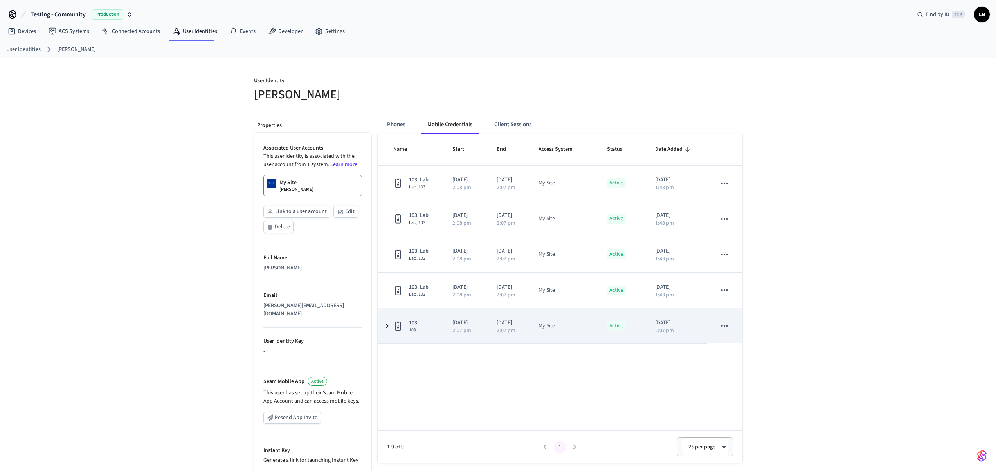
click at [379, 325] on td "103 103" at bounding box center [411, 325] width 66 height 35
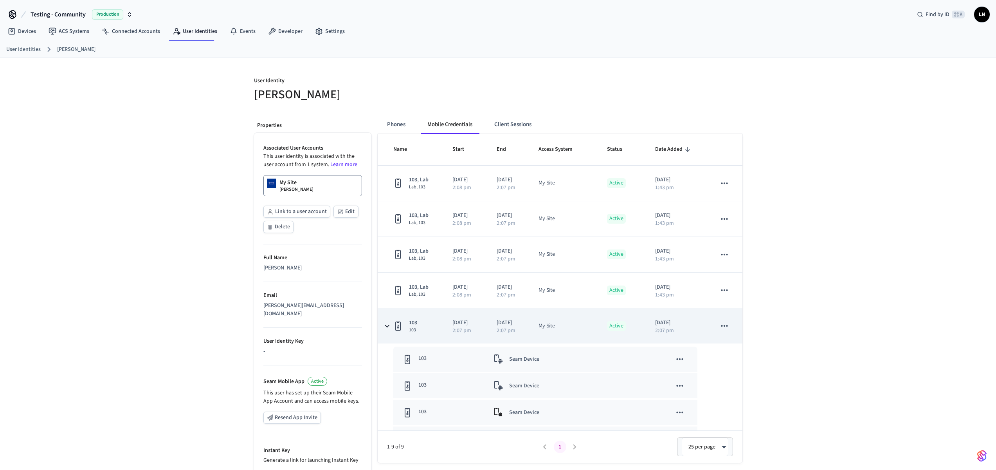
click at [413, 332] on span "103" at bounding box center [413, 330] width 8 height 6
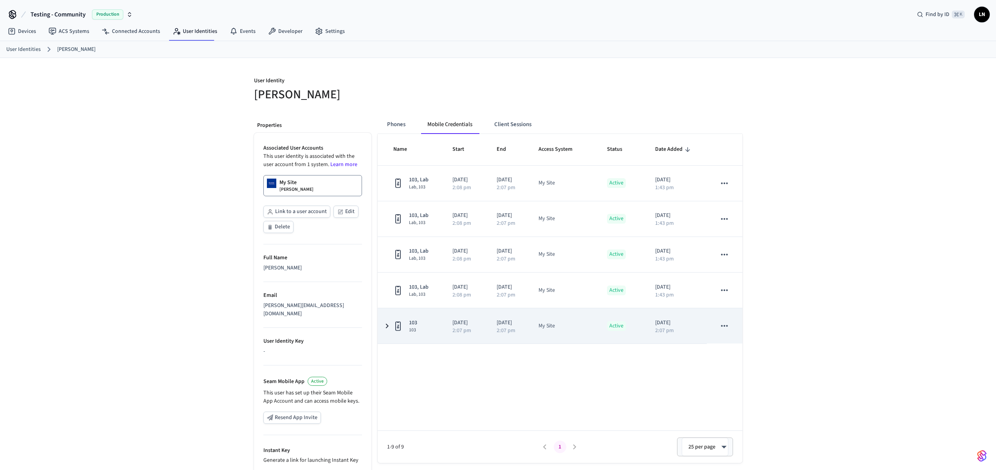
click at [460, 328] on p "2:07 pm" at bounding box center [461, 330] width 19 height 5
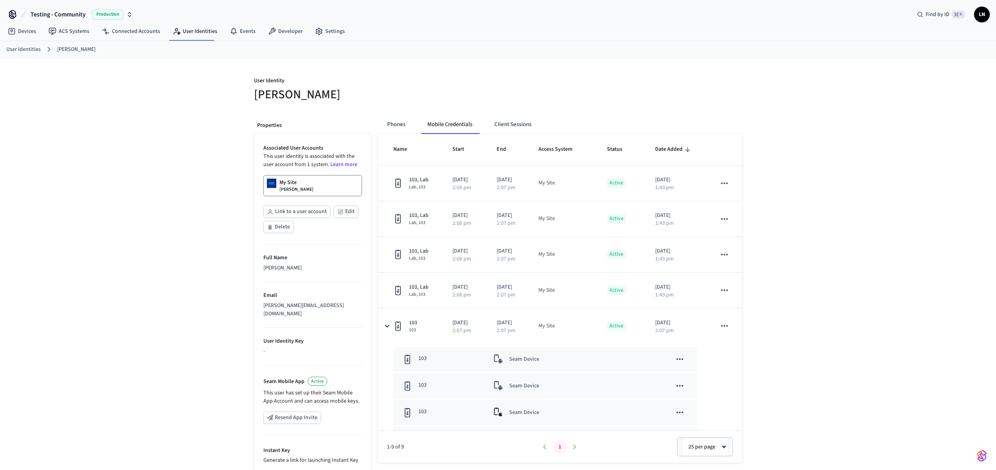
click at [818, 333] on div "User Identity [PERSON_NAME] Properties Associated User Accounts This user ident…" at bounding box center [498, 300] width 996 height 485
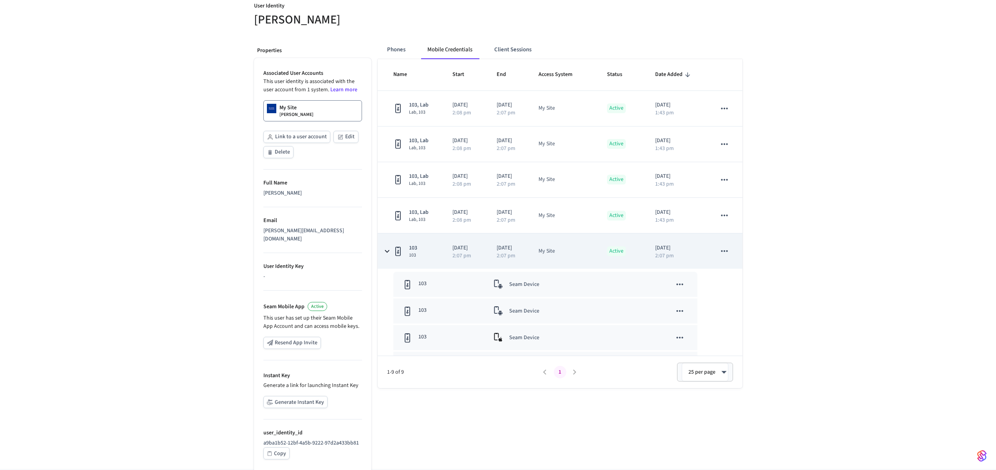
click at [452, 263] on td "[DATE] 2:07 pm" at bounding box center [465, 250] width 44 height 35
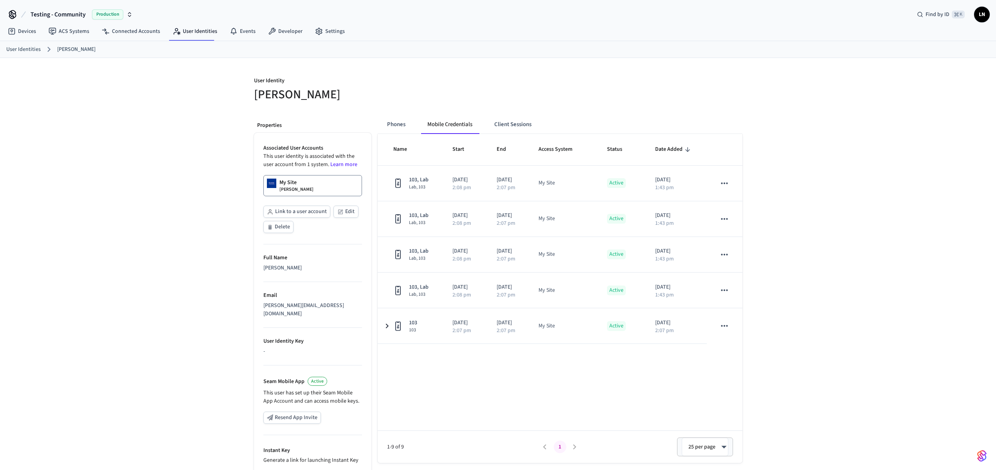
click at [798, 310] on div "User Identity [PERSON_NAME] Properties Associated User Accounts This user ident…" at bounding box center [498, 300] width 996 height 485
click at [882, 225] on div "User Identity [PERSON_NAME] Properties Associated User Accounts This user ident…" at bounding box center [498, 300] width 996 height 485
